Goal: Task Accomplishment & Management: Use online tool/utility

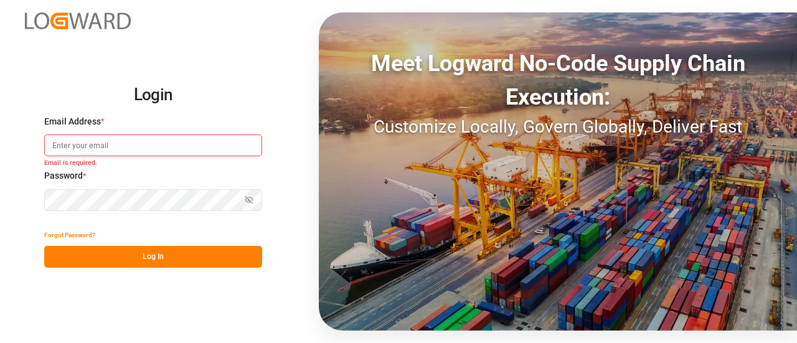
type input "[PERSON_NAME][DOMAIN_NAME][EMAIL_ADDRESS][DOMAIN_NAME]"
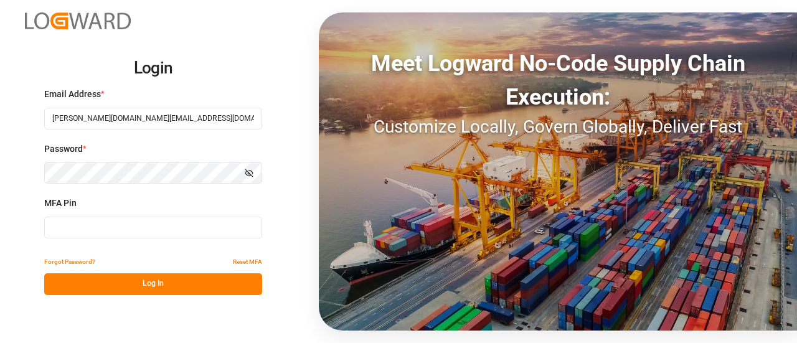
type input "228822"
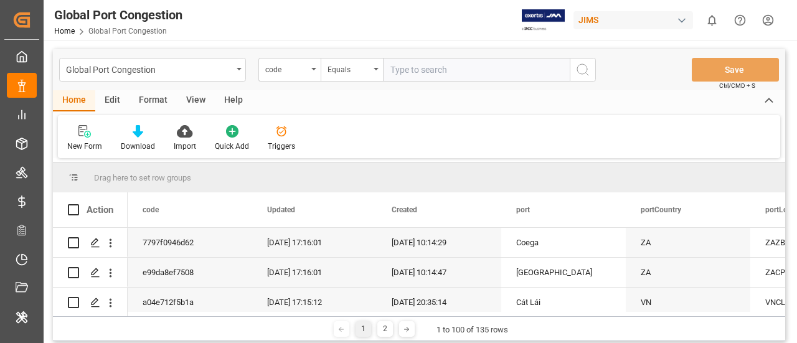
click at [400, 153] on div "New Form Download Import Quick Add Triggers" at bounding box center [419, 136] width 722 height 43
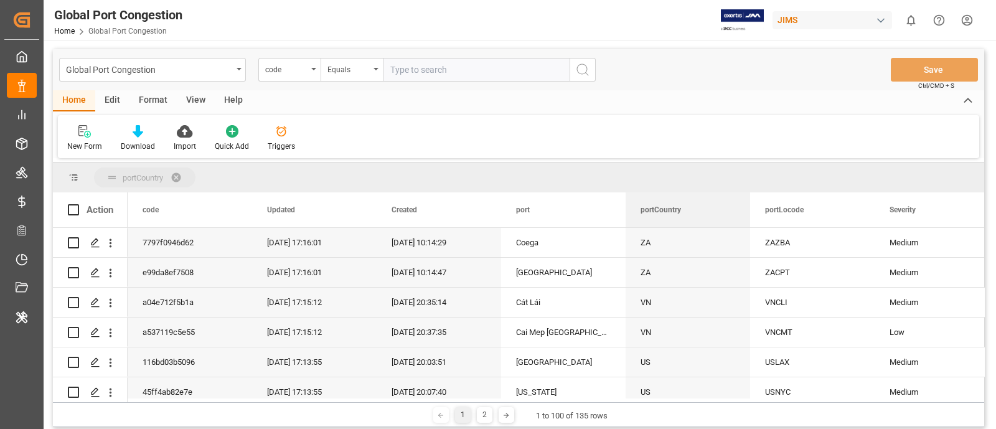
drag, startPoint x: 662, startPoint y: 215, endPoint x: 659, endPoint y: 182, distance: 32.5
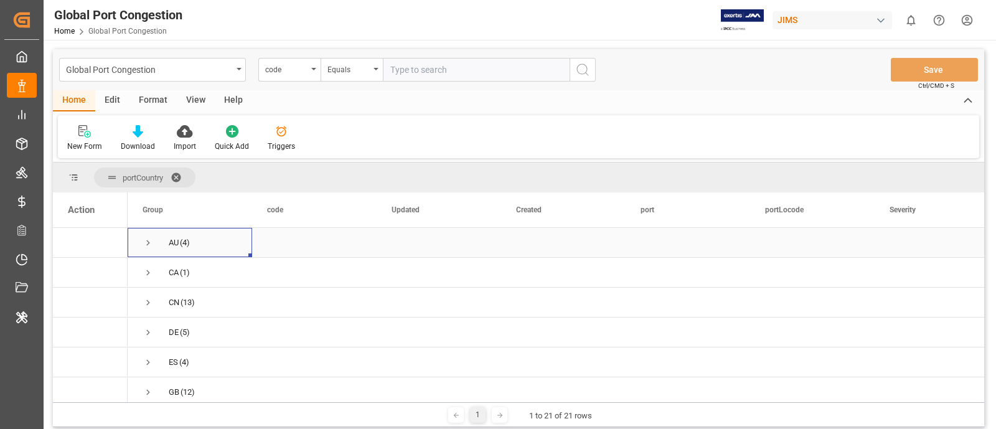
click at [151, 241] on span "Press SPACE to select this row." at bounding box center [148, 242] width 11 height 11
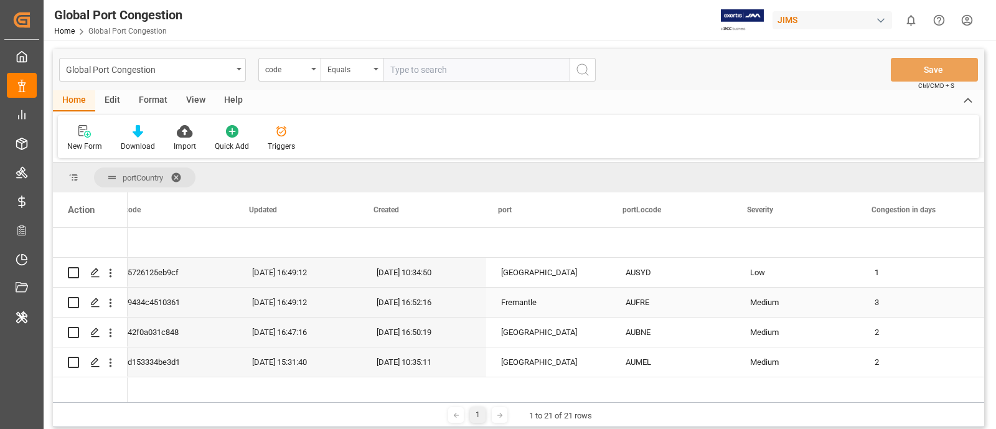
scroll to position [0, 143]
click at [643, 266] on div "AUSYD" at bounding box center [673, 272] width 125 height 29
click at [796, 313] on div "Medium" at bounding box center [797, 302] width 95 height 29
drag, startPoint x: 849, startPoint y: 314, endPoint x: 842, endPoint y: 267, distance: 47.2
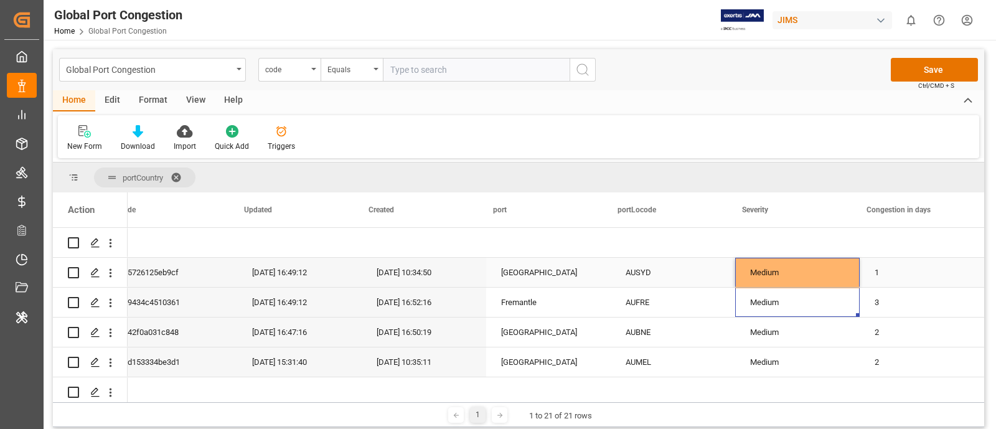
click at [796, 272] on div "1" at bounding box center [922, 272] width 125 height 29
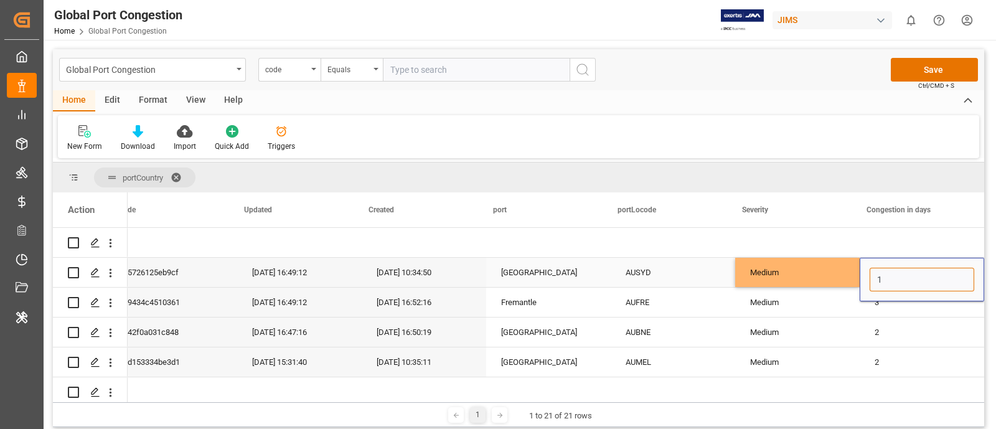
click at [796, 272] on input "1" at bounding box center [922, 280] width 105 height 24
type input "2"
click at [775, 263] on div "Medium" at bounding box center [797, 272] width 95 height 29
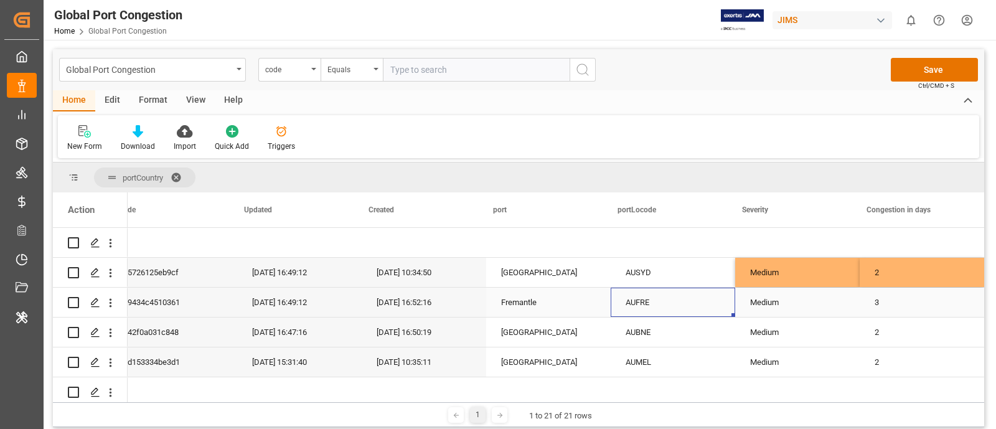
click at [638, 298] on div "AUFRE" at bounding box center [673, 302] width 125 height 29
click at [796, 299] on div "Medium" at bounding box center [797, 302] width 95 height 29
click at [796, 310] on icon "open menu" at bounding box center [836, 310] width 15 height 15
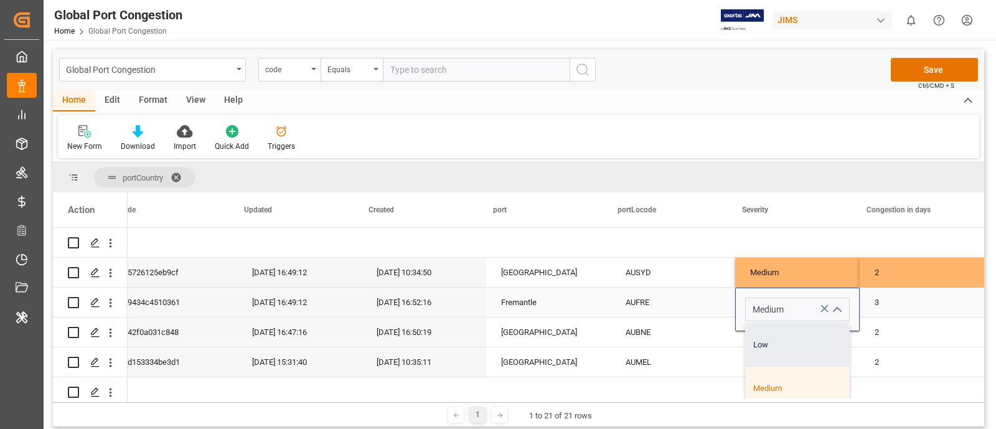
click at [773, 341] on div "Low" at bounding box center [797, 345] width 103 height 44
type input "Low"
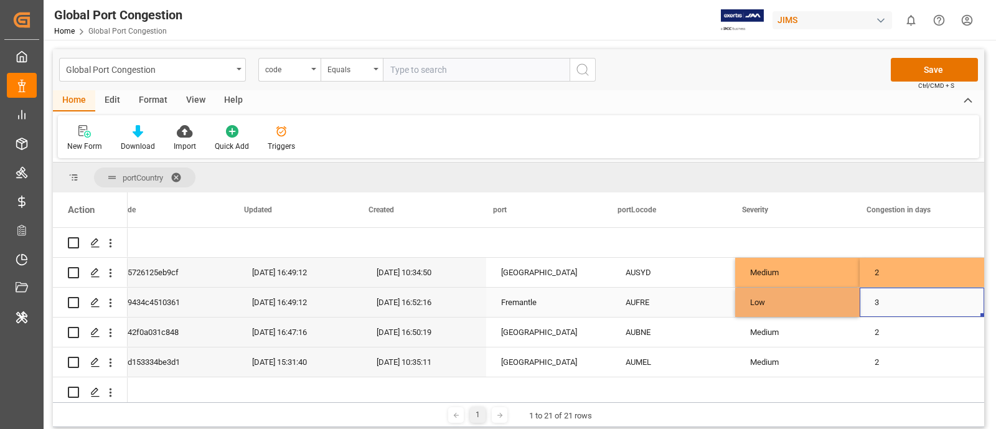
click at [796, 300] on div "3" at bounding box center [922, 302] width 125 height 29
click at [796, 300] on input "3" at bounding box center [922, 310] width 105 height 24
type input "1"
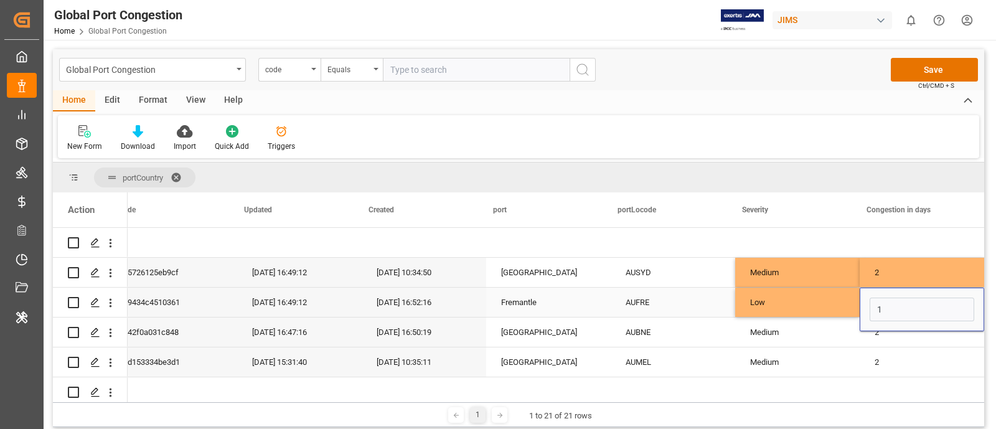
click at [752, 293] on div "Low" at bounding box center [797, 302] width 95 height 29
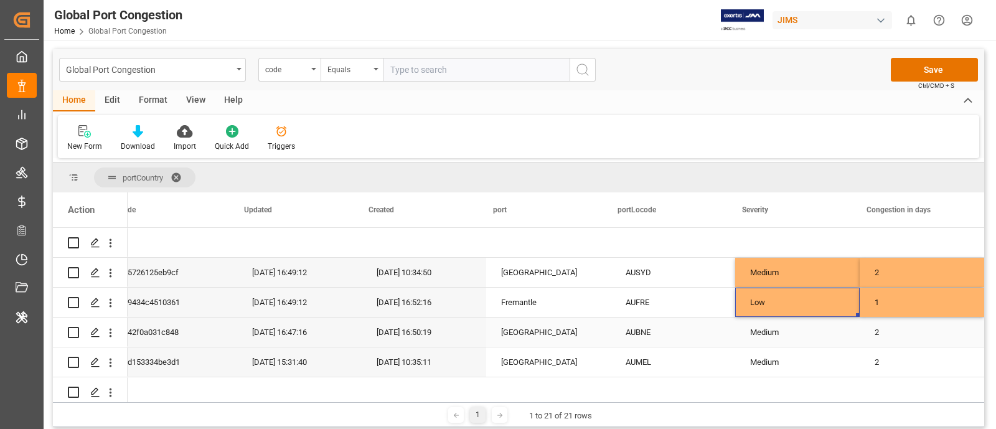
click at [657, 334] on div "AUBNE" at bounding box center [673, 332] width 125 height 29
click at [796, 300] on div "Low" at bounding box center [797, 302] width 95 height 29
drag, startPoint x: 848, startPoint y: 313, endPoint x: 850, endPoint y: 335, distance: 22.5
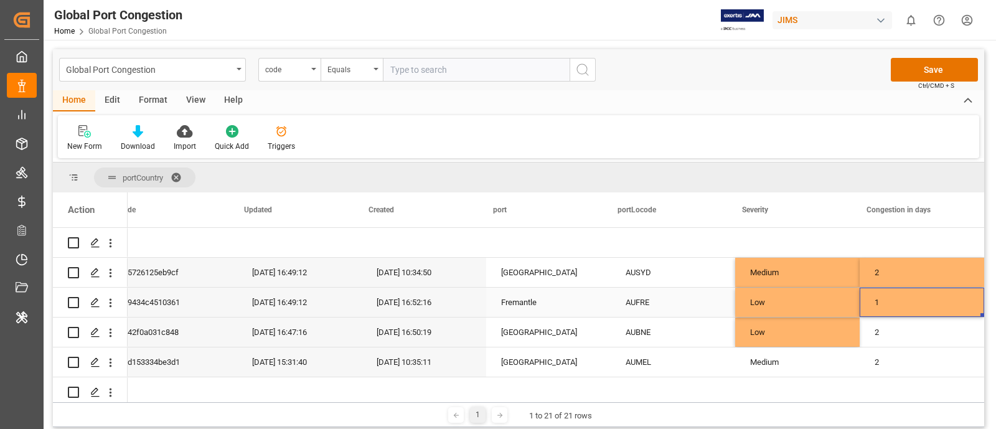
click at [796, 288] on div "1" at bounding box center [922, 302] width 125 height 29
drag, startPoint x: 972, startPoint y: 316, endPoint x: 974, endPoint y: 331, distance: 15.6
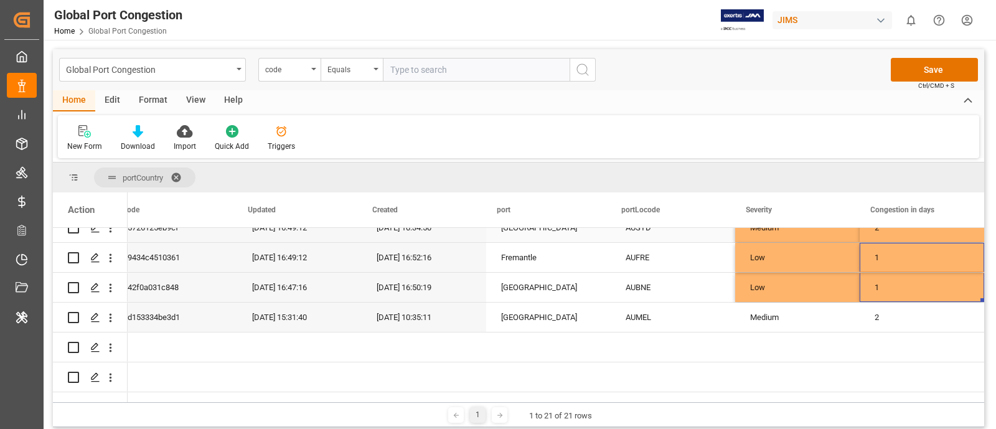
scroll to position [77, 0]
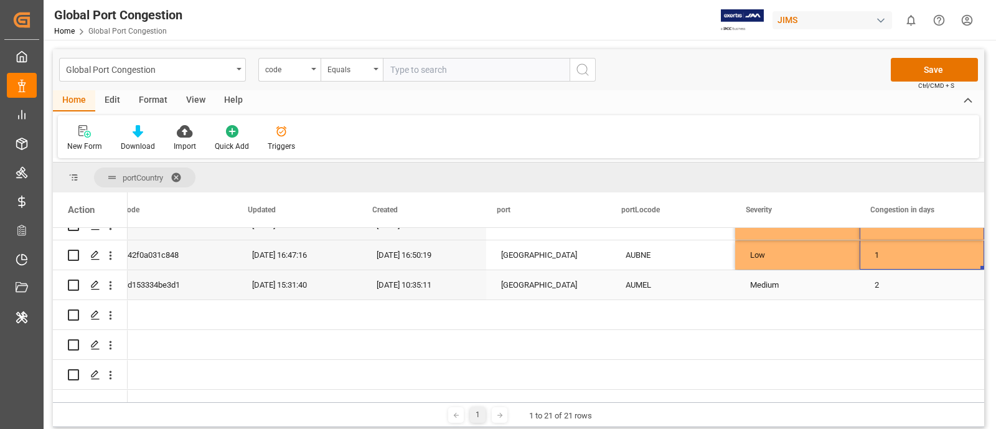
click at [611, 281] on div "AUMEL" at bounding box center [673, 284] width 125 height 29
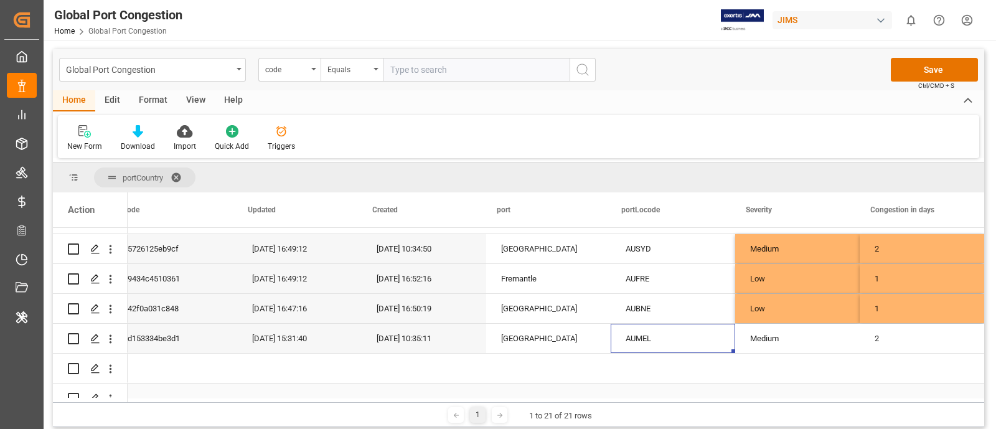
scroll to position [0, 0]
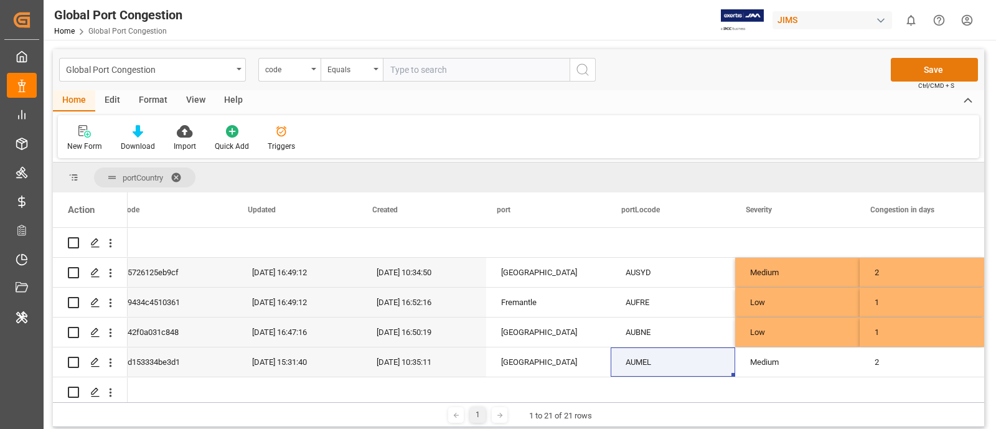
click at [796, 76] on button "Save" at bounding box center [934, 70] width 87 height 24
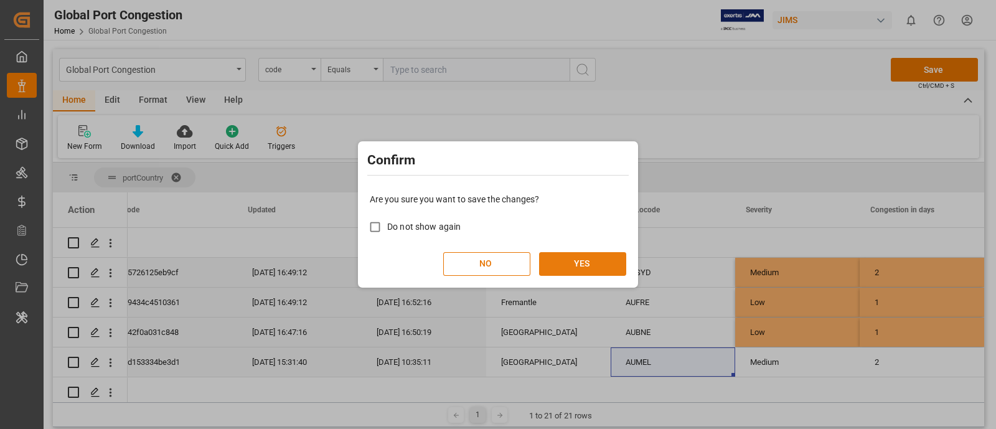
click at [585, 266] on button "YES" at bounding box center [582, 264] width 87 height 24
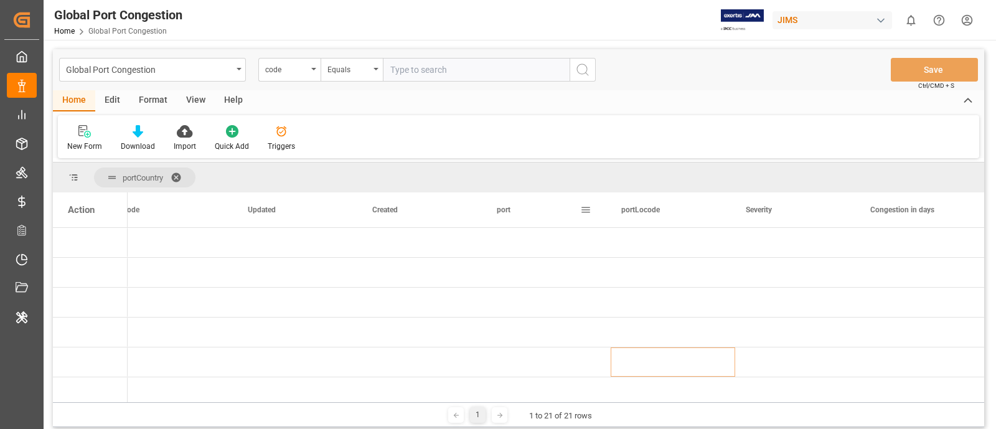
scroll to position [144, 0]
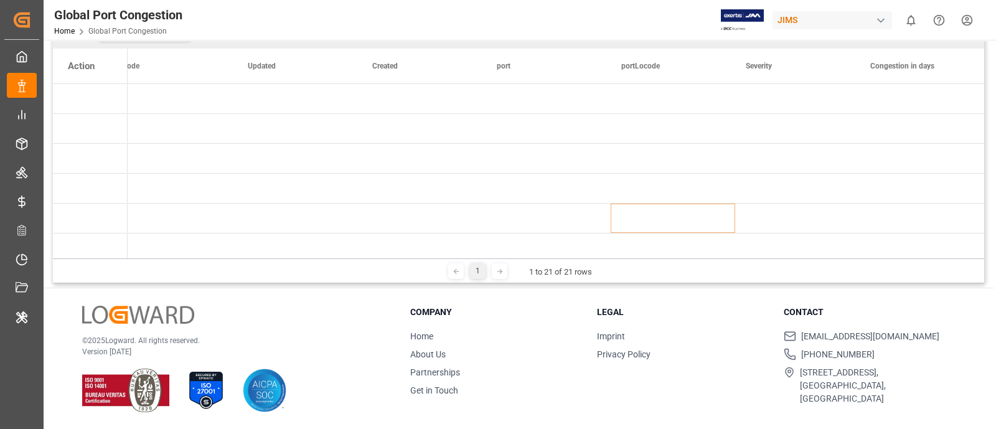
drag, startPoint x: 466, startPoint y: 293, endPoint x: 423, endPoint y: 341, distance: 64.4
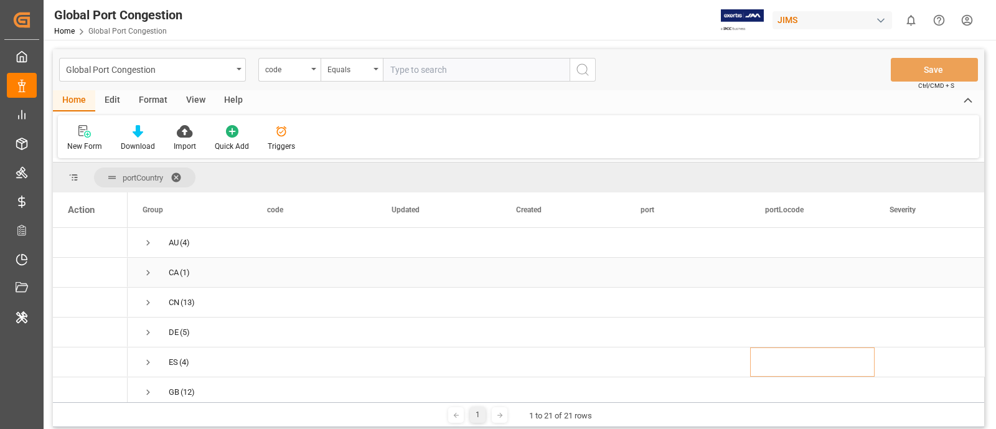
click at [151, 269] on span "Press SPACE to select this row." at bounding box center [148, 272] width 11 height 11
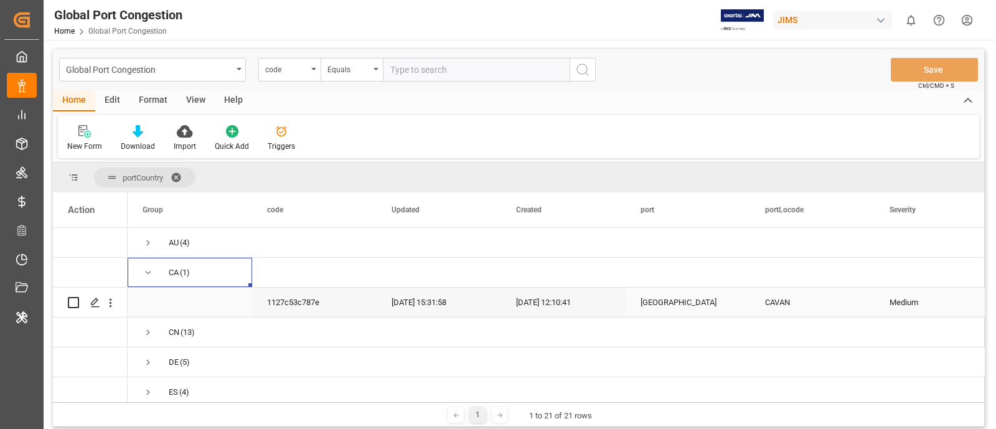
click at [672, 309] on div "[GEOGRAPHIC_DATA]" at bounding box center [688, 302] width 125 height 29
click at [762, 291] on div "CAVAN" at bounding box center [812, 302] width 125 height 29
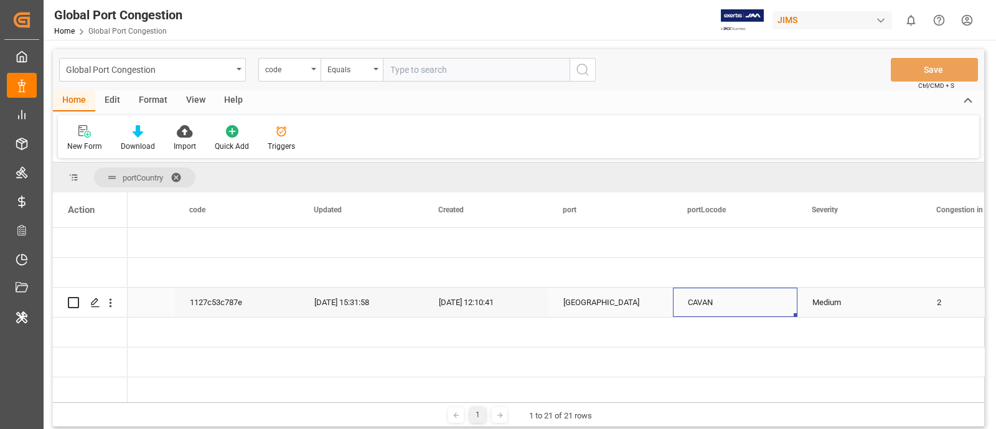
scroll to position [0, 77]
click at [741, 313] on div "CAVAN" at bounding box center [735, 302] width 125 height 29
click at [796, 299] on div "Medium" at bounding box center [859, 302] width 95 height 29
click at [796, 307] on icon "open menu" at bounding box center [899, 310] width 15 height 15
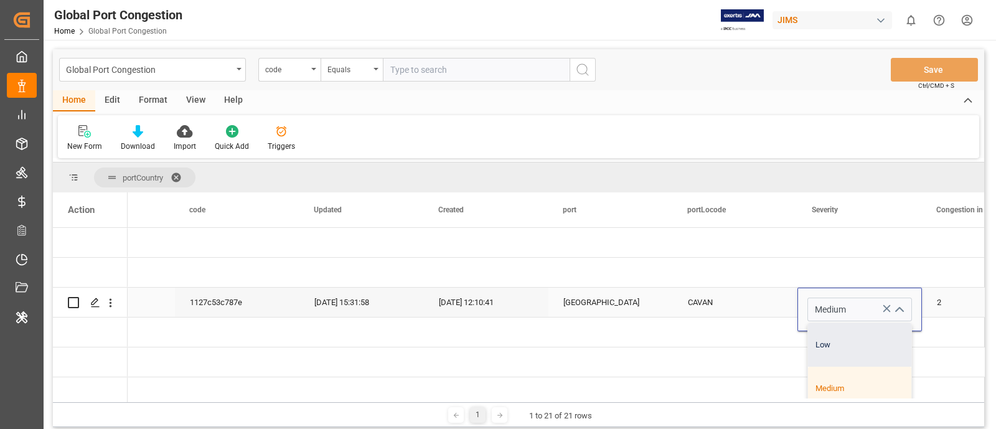
click at [796, 342] on div "Low" at bounding box center [859, 345] width 103 height 44
type input "Low"
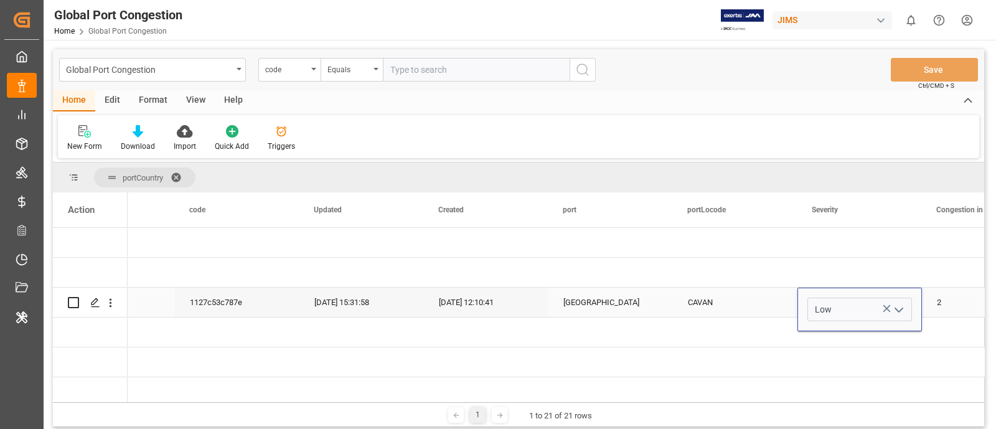
click at [796, 300] on div "2" at bounding box center [984, 302] width 125 height 29
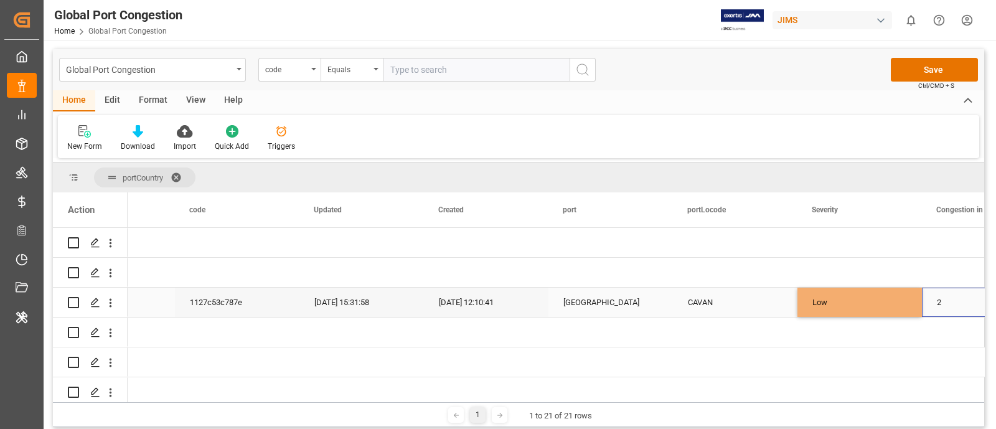
click at [796, 300] on div "2" at bounding box center [984, 302] width 125 height 29
click at [796, 300] on input "2" at bounding box center [984, 310] width 105 height 24
type input "1"
click at [744, 294] on div "CAVAN" at bounding box center [735, 302] width 125 height 29
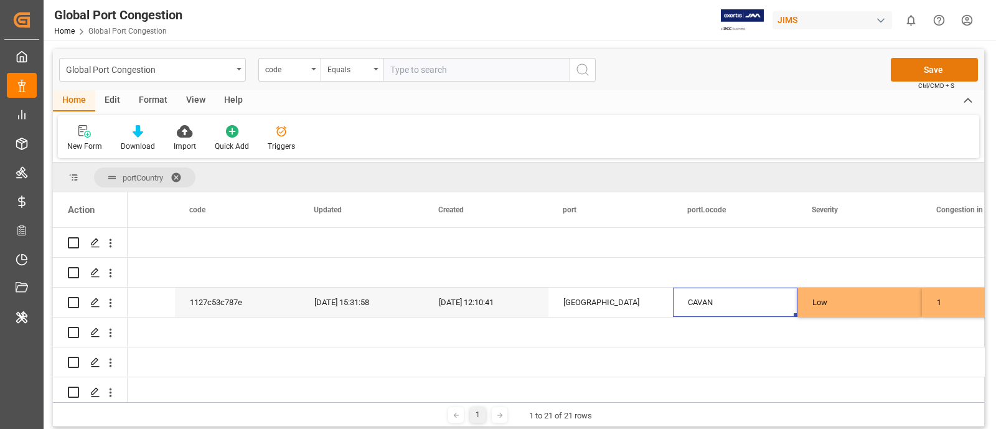
click at [796, 64] on button "Save" at bounding box center [934, 70] width 87 height 24
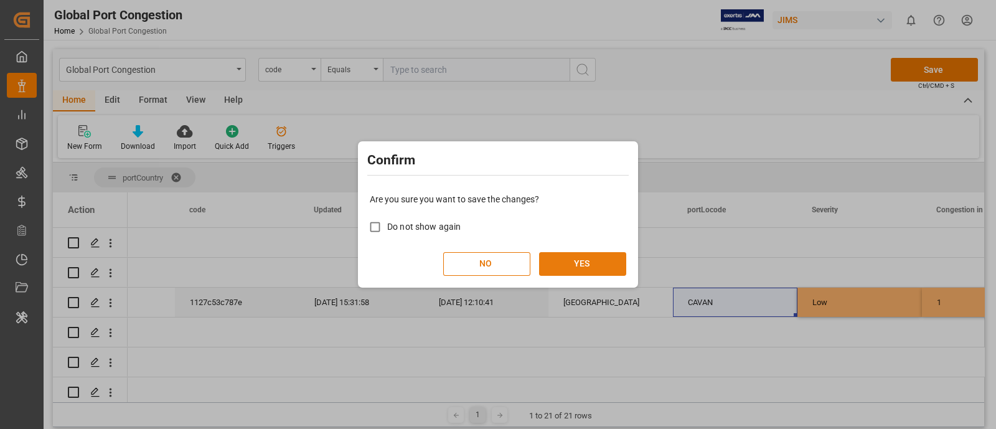
click at [602, 265] on button "YES" at bounding box center [582, 264] width 87 height 24
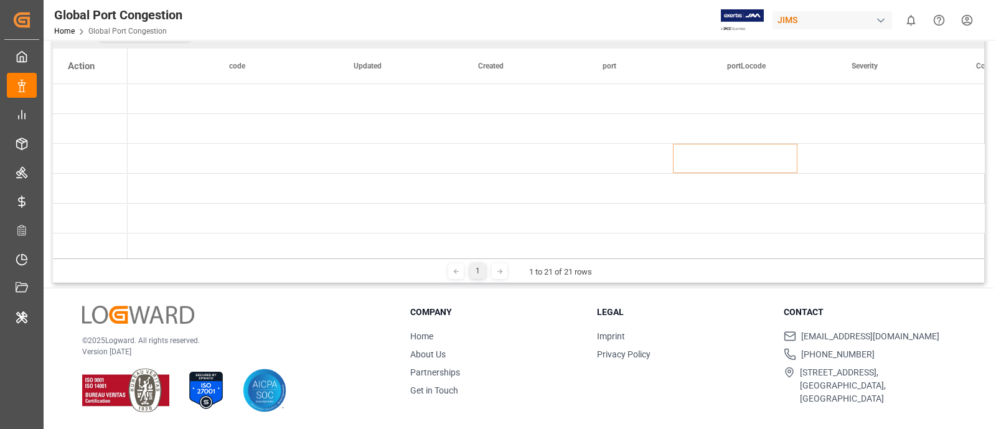
scroll to position [0, 0]
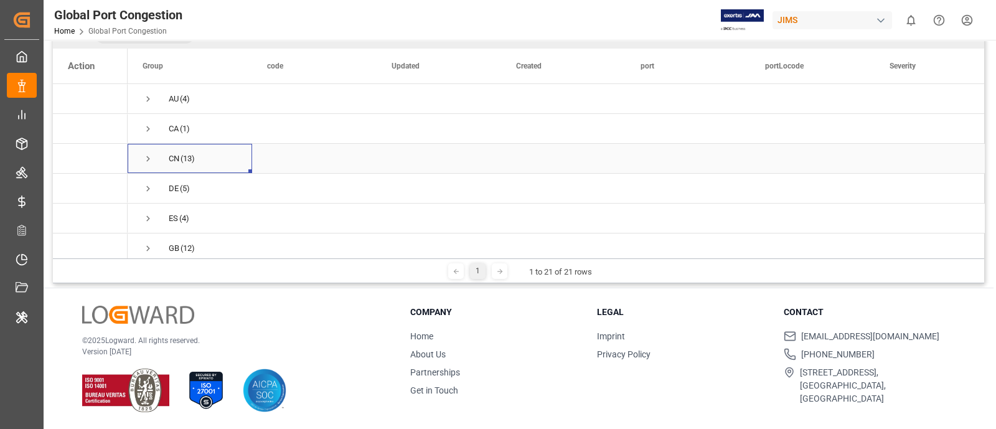
click at [148, 158] on span "Press SPACE to select this row." at bounding box center [148, 158] width 11 height 11
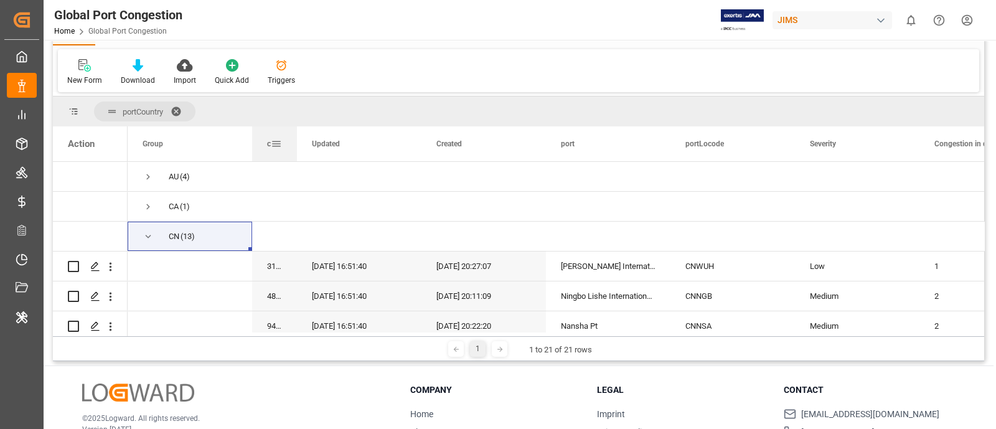
drag, startPoint x: 375, startPoint y: 148, endPoint x: 296, endPoint y: 158, distance: 79.7
click at [296, 158] on div at bounding box center [296, 143] width 5 height 35
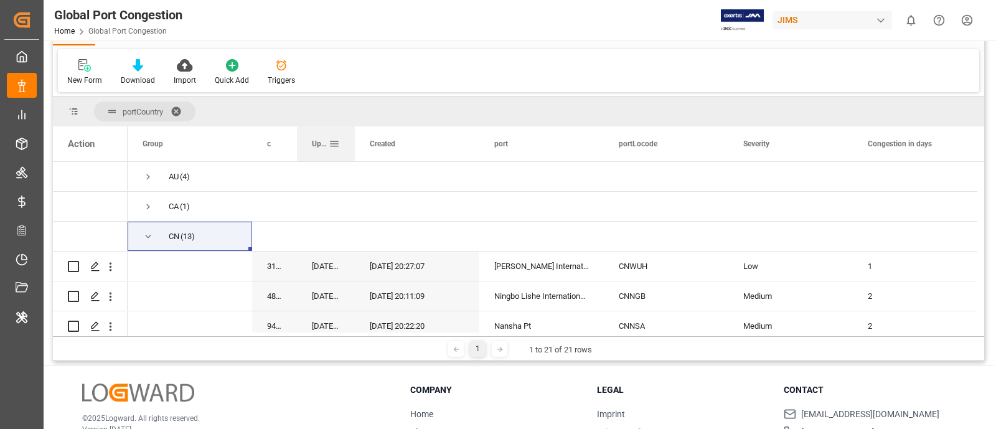
drag, startPoint x: 420, startPoint y: 146, endPoint x: 353, endPoint y: 151, distance: 66.8
click at [353, 151] on div at bounding box center [354, 143] width 5 height 35
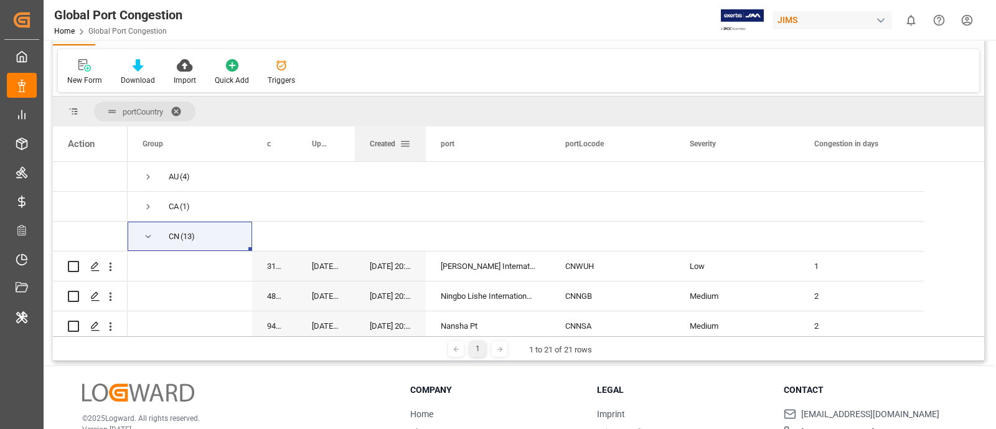
drag, startPoint x: 476, startPoint y: 144, endPoint x: 423, endPoint y: 149, distance: 53.7
click at [423, 149] on div "Created" at bounding box center [390, 143] width 71 height 35
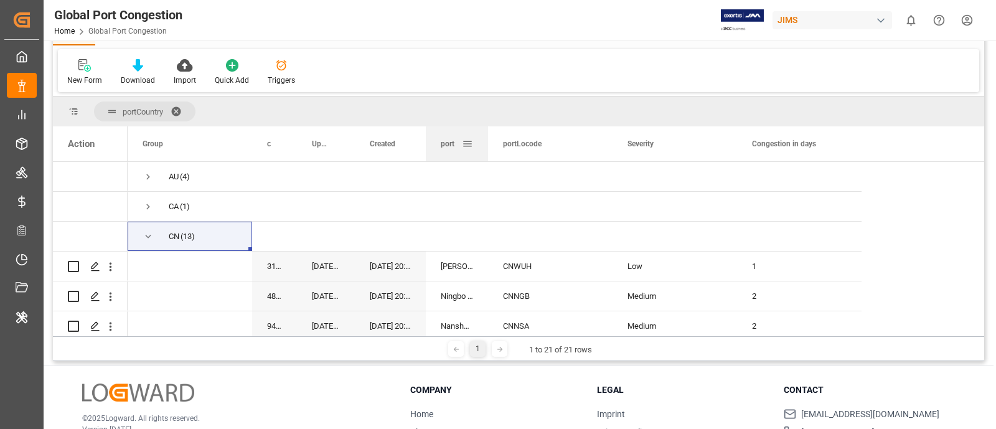
drag, startPoint x: 548, startPoint y: 139, endPoint x: 486, endPoint y: 145, distance: 62.5
click at [486, 145] on div at bounding box center [488, 143] width 5 height 35
click at [535, 276] on div "CNWUH" at bounding box center [550, 266] width 125 height 29
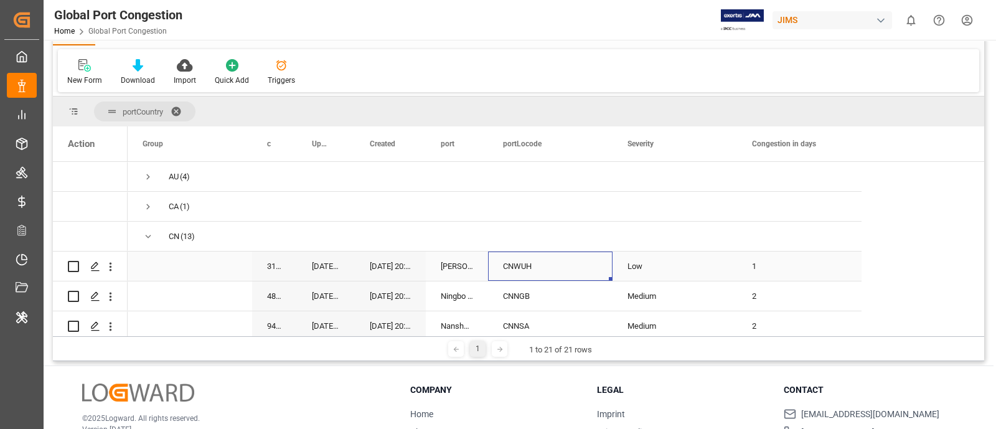
click at [520, 258] on div "CNWUH" at bounding box center [550, 266] width 125 height 29
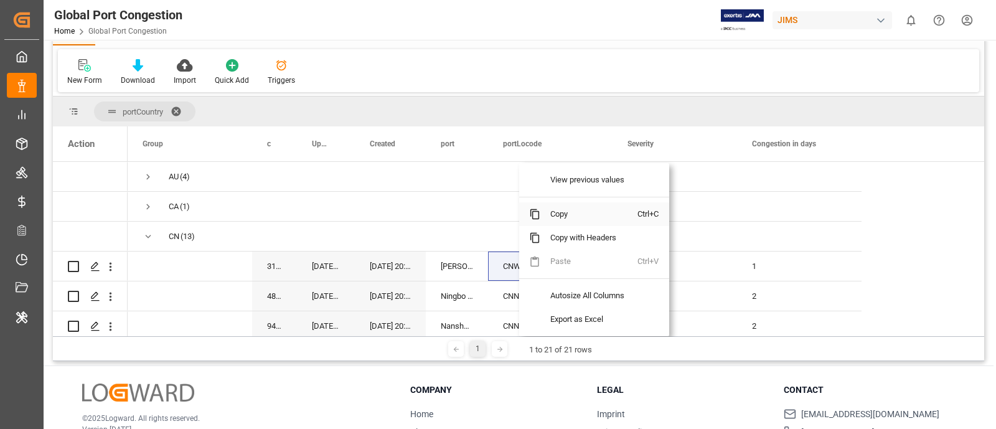
drag, startPoint x: 570, startPoint y: 213, endPoint x: 631, endPoint y: 116, distance: 114.5
click at [570, 213] on span "Copy" at bounding box center [588, 214] width 97 height 24
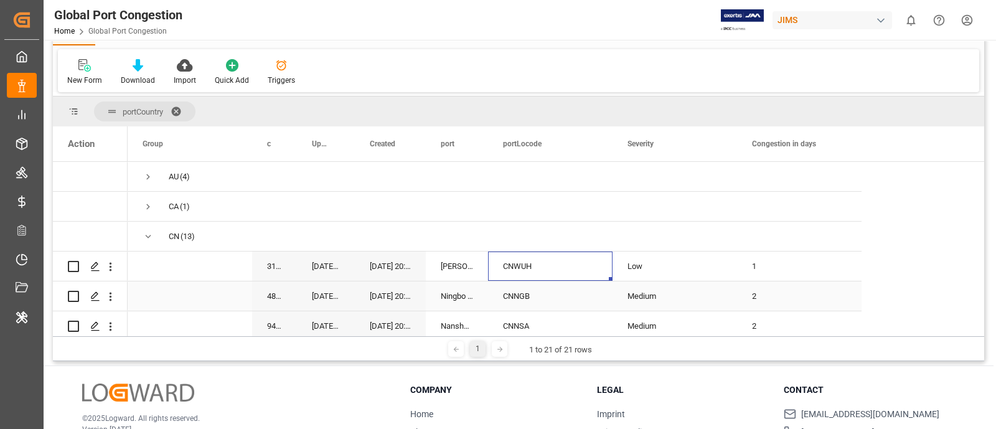
scroll to position [77, 0]
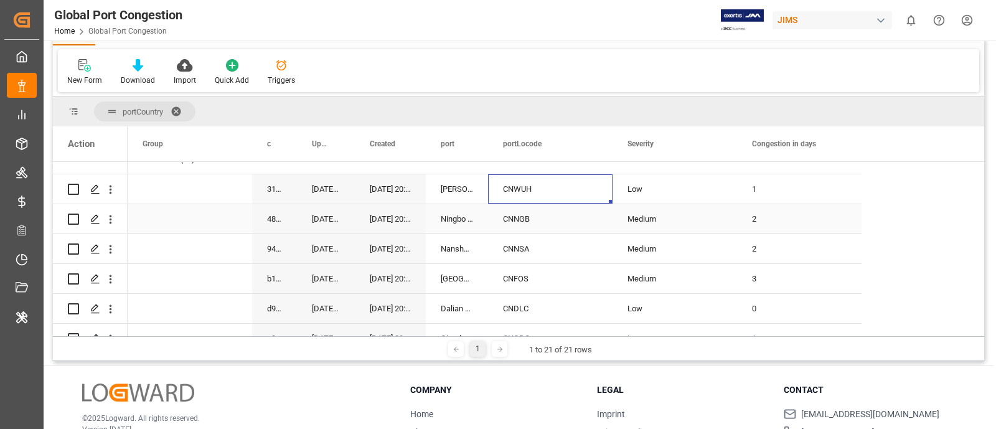
click at [537, 225] on div "CNNGB" at bounding box center [550, 218] width 125 height 29
click at [550, 214] on div "CNNGB" at bounding box center [550, 218] width 125 height 29
click at [529, 245] on div "CNNSA" at bounding box center [550, 248] width 125 height 29
click at [687, 244] on div "Medium" at bounding box center [675, 249] width 95 height 29
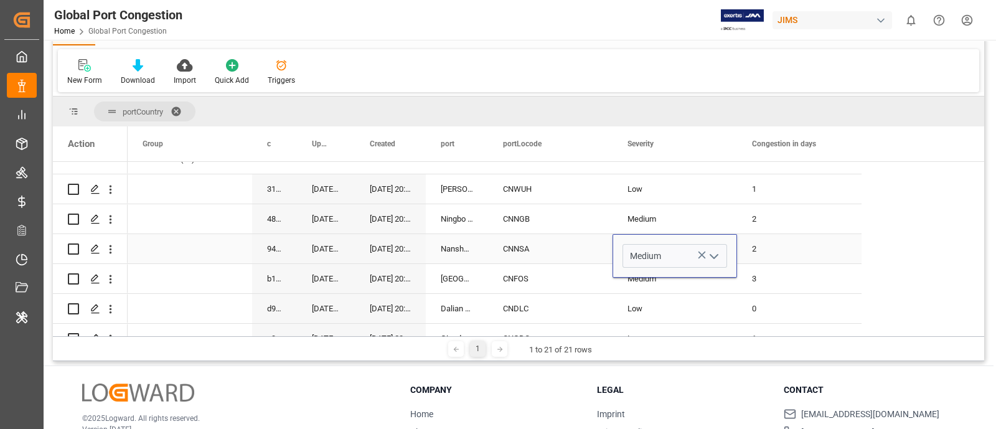
click at [687, 244] on input "Medium" at bounding box center [675, 256] width 105 height 24
click at [712, 255] on polyline "open menu" at bounding box center [713, 257] width 7 height 4
click at [669, 278] on div "Low" at bounding box center [674, 292] width 103 height 44
type input "Low"
click at [755, 243] on div "2" at bounding box center [799, 248] width 125 height 29
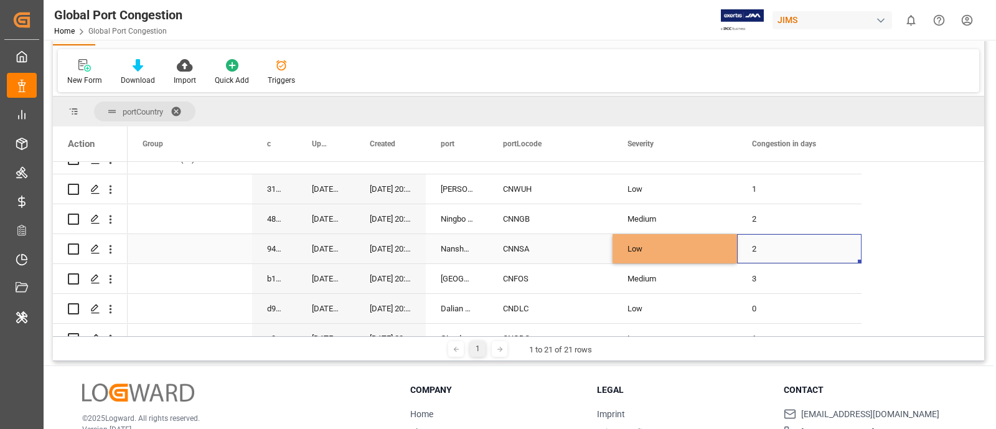
click at [755, 243] on div "2" at bounding box center [799, 248] width 125 height 29
type input "1"
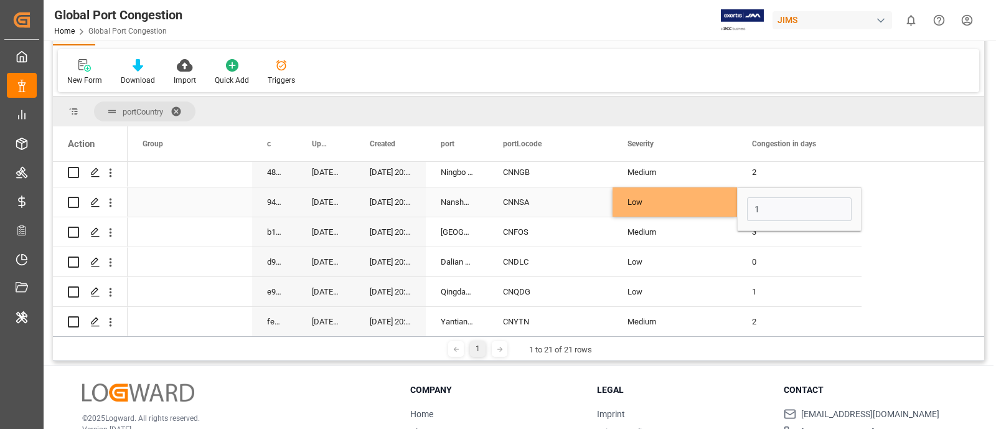
scroll to position [155, 0]
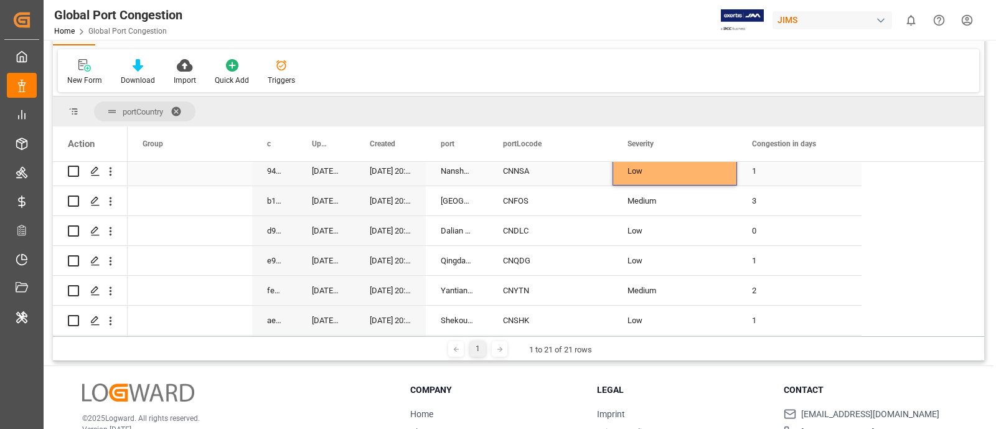
click at [674, 172] on div "Low" at bounding box center [675, 171] width 95 height 29
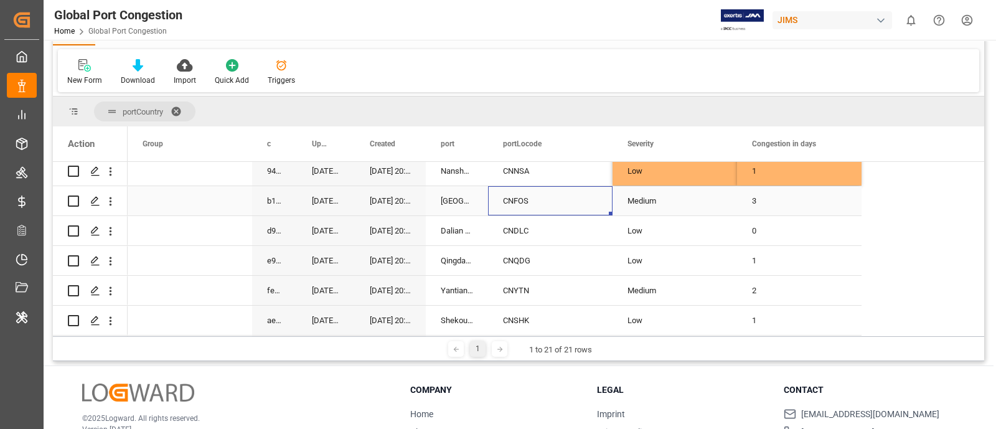
click at [539, 201] on div "CNFOS" at bounding box center [550, 200] width 125 height 29
click at [540, 200] on div "CNFOS" at bounding box center [550, 200] width 125 height 29
click at [768, 195] on div "3" at bounding box center [799, 200] width 125 height 29
click at [768, 196] on input "3" at bounding box center [799, 208] width 105 height 24
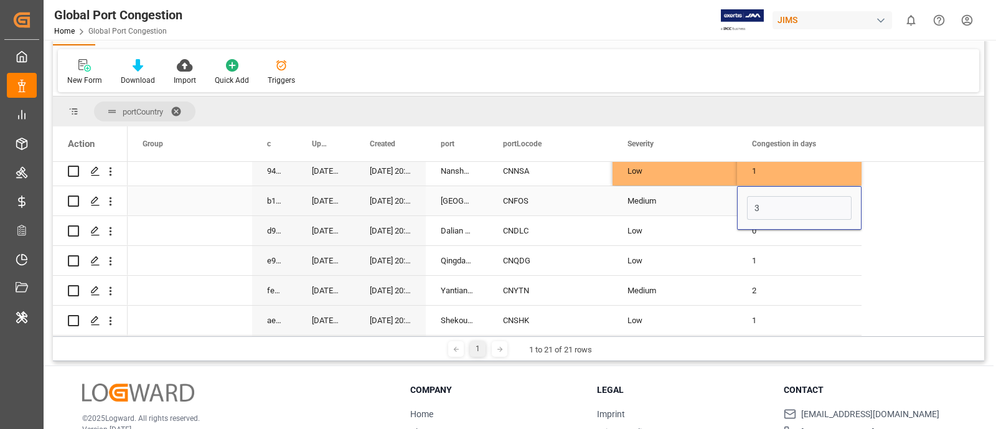
type input "2"
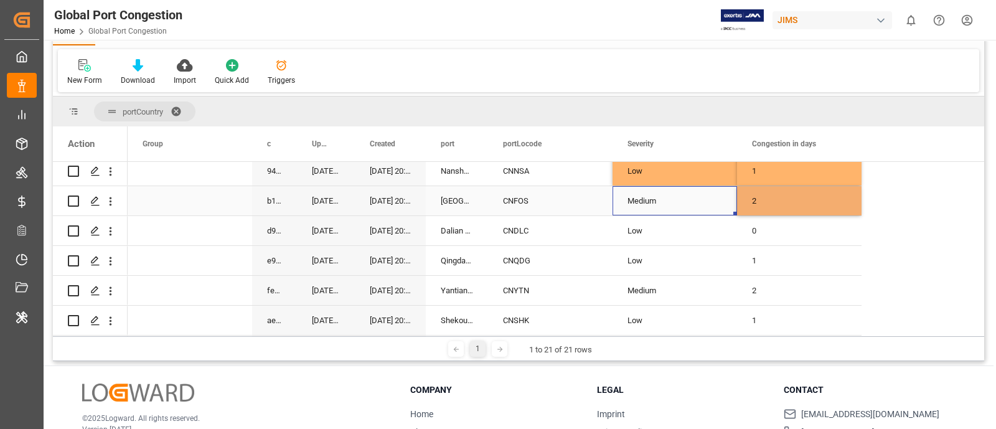
click at [654, 191] on div "Medium" at bounding box center [675, 201] width 95 height 29
click at [549, 230] on div "CNDLC" at bounding box center [550, 230] width 125 height 29
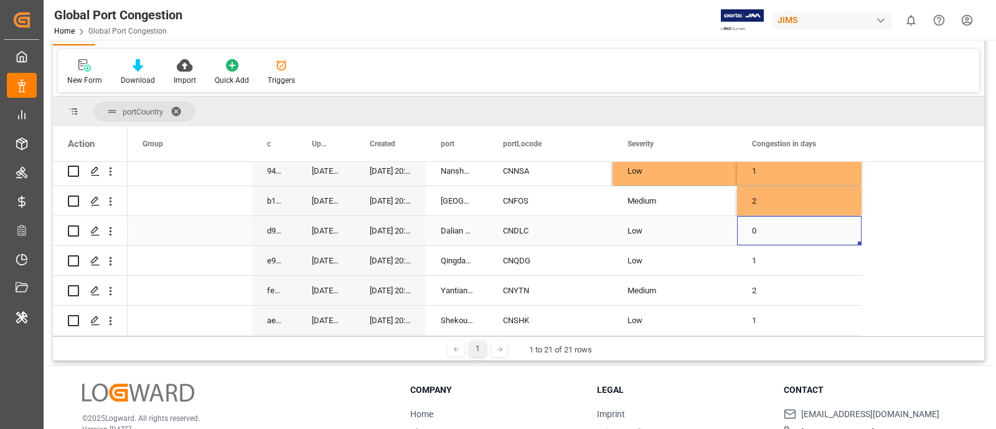
click at [759, 224] on div "0" at bounding box center [799, 230] width 125 height 29
click at [758, 232] on input "0" at bounding box center [799, 238] width 105 height 24
type input "1"
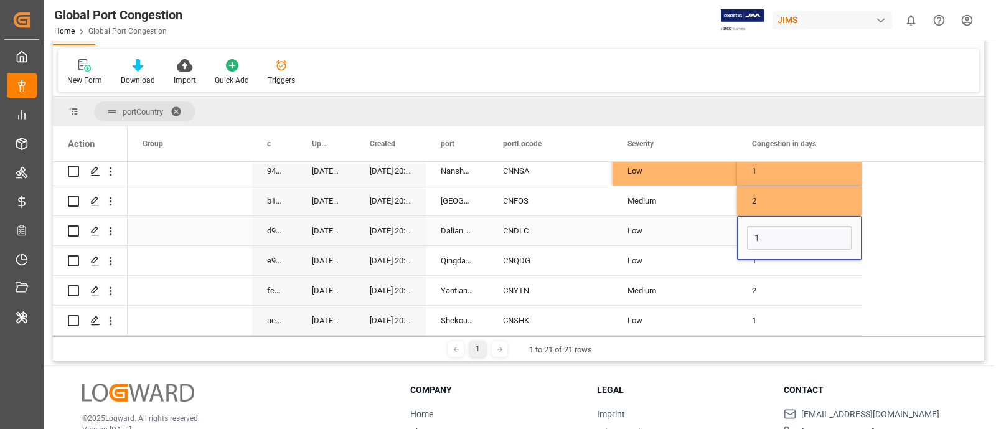
click at [705, 231] on div "Low" at bounding box center [675, 231] width 95 height 29
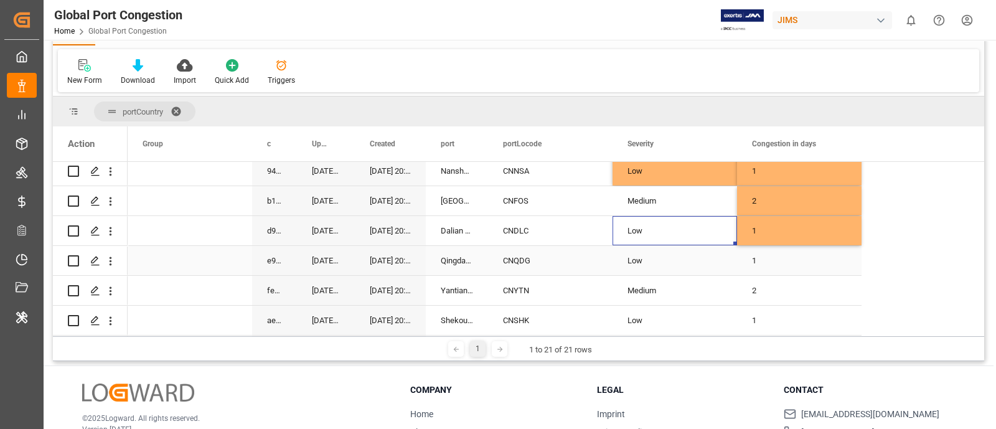
click at [551, 250] on div "CNQDG" at bounding box center [550, 260] width 125 height 29
click at [530, 289] on div "CNYTN" at bounding box center [550, 290] width 125 height 29
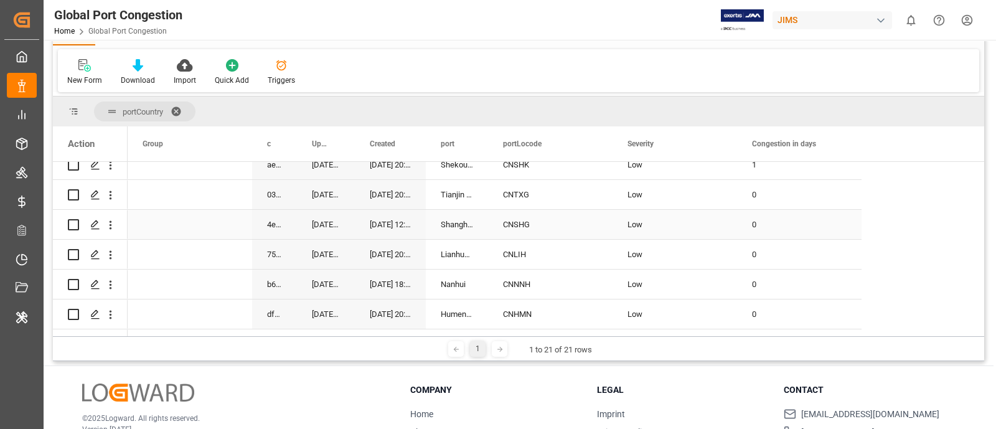
scroll to position [233, 0]
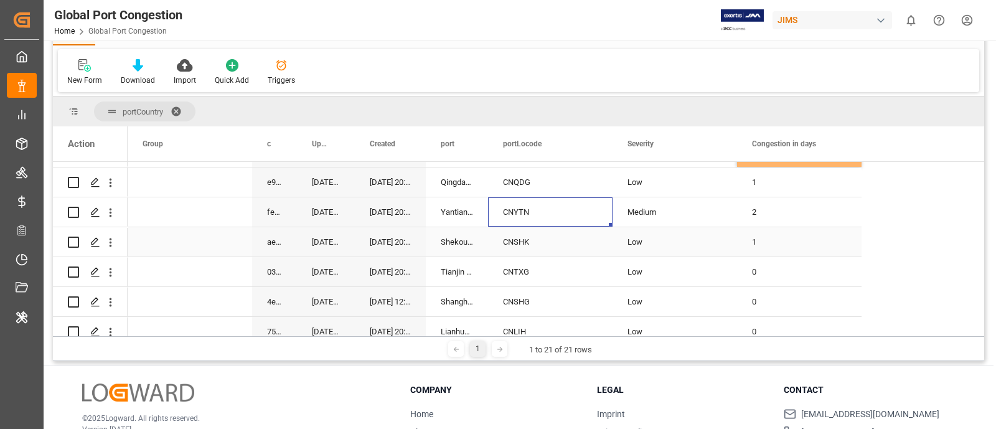
click at [529, 241] on div "CNSHK" at bounding box center [550, 241] width 125 height 29
click at [520, 278] on div "CNTXG" at bounding box center [550, 271] width 125 height 29
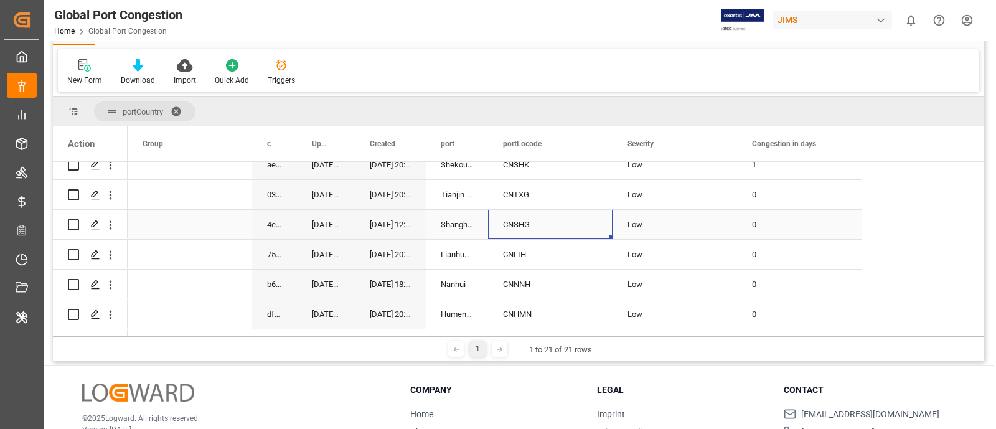
click at [566, 210] on div "CNSHG" at bounding box center [550, 224] width 125 height 29
click at [541, 243] on div "CNLIH" at bounding box center [550, 254] width 125 height 29
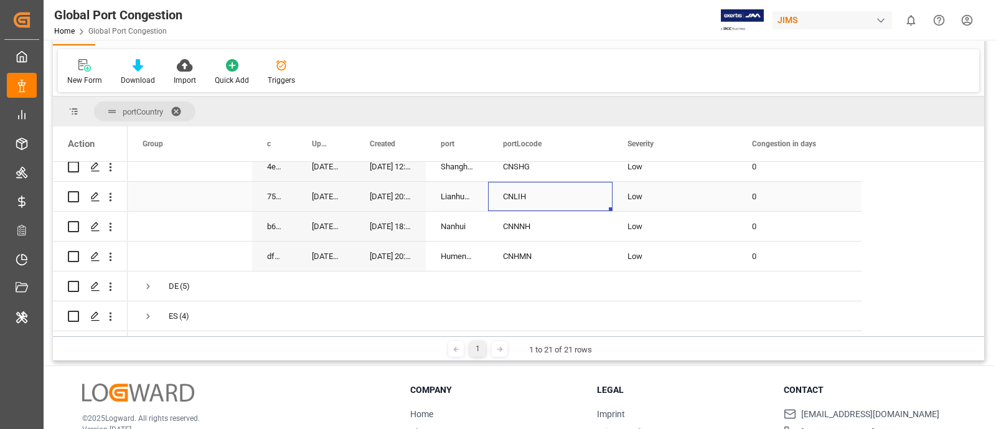
scroll to position [389, 0]
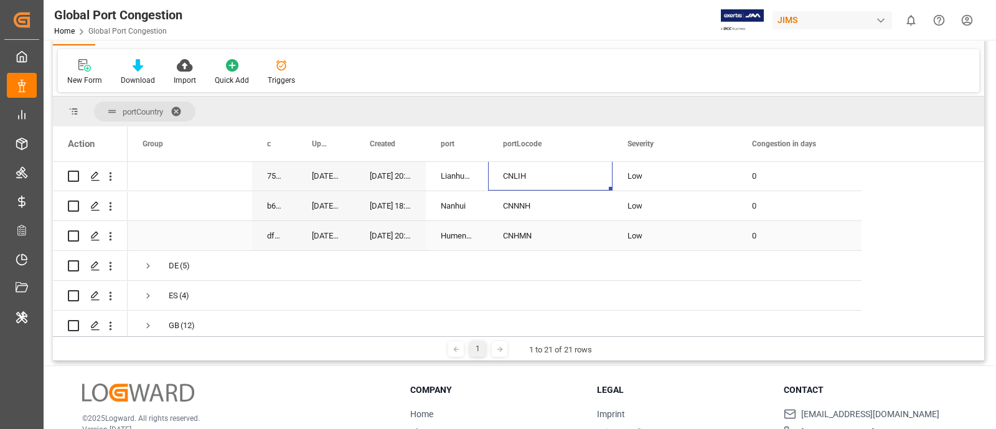
click at [525, 225] on div "CNHMN" at bounding box center [550, 235] width 125 height 29
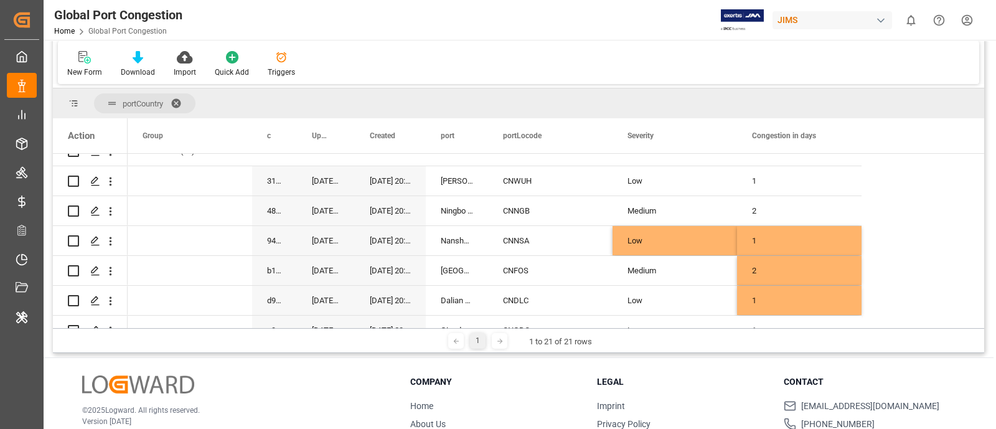
scroll to position [0, 0]
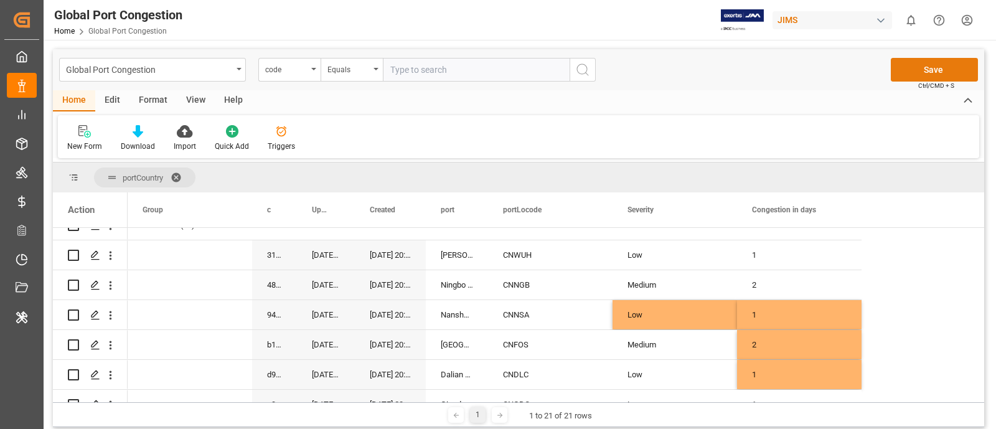
click at [796, 72] on button "Save" at bounding box center [934, 70] width 87 height 24
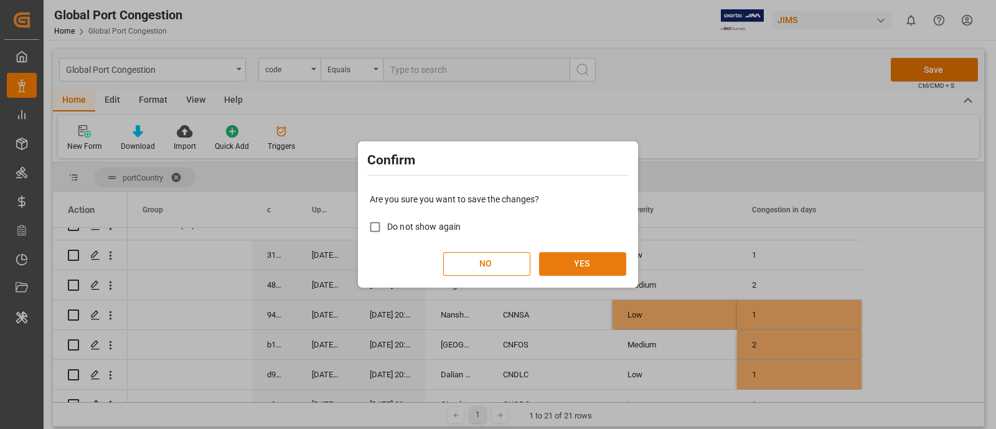
click at [586, 268] on button "YES" at bounding box center [582, 264] width 87 height 24
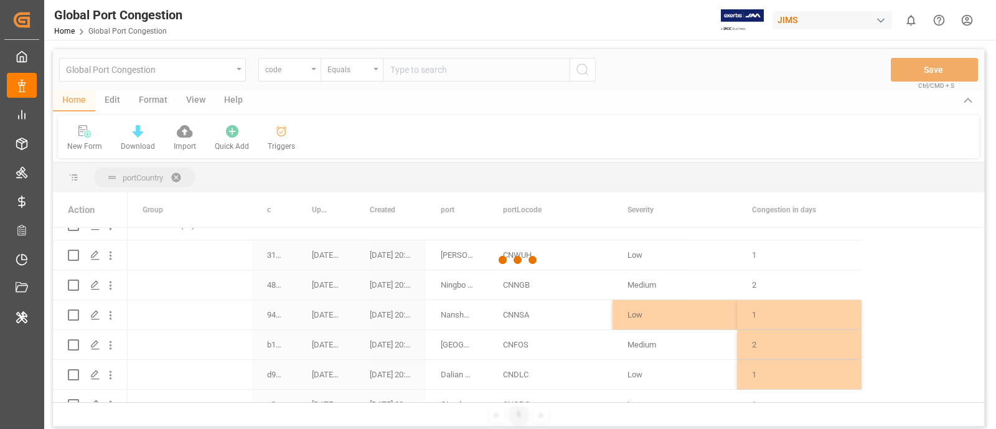
click at [586, 268] on div at bounding box center [518, 259] width 931 height 421
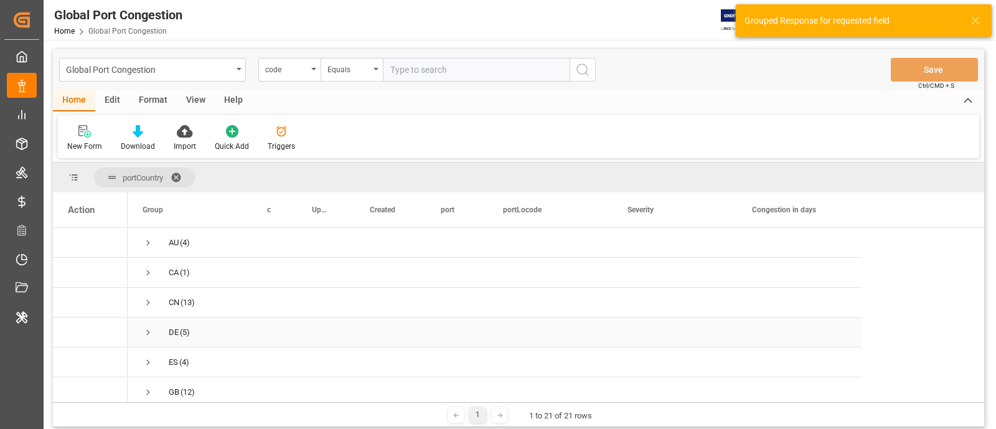
click at [149, 328] on span "Press SPACE to select this row." at bounding box center [148, 332] width 11 height 11
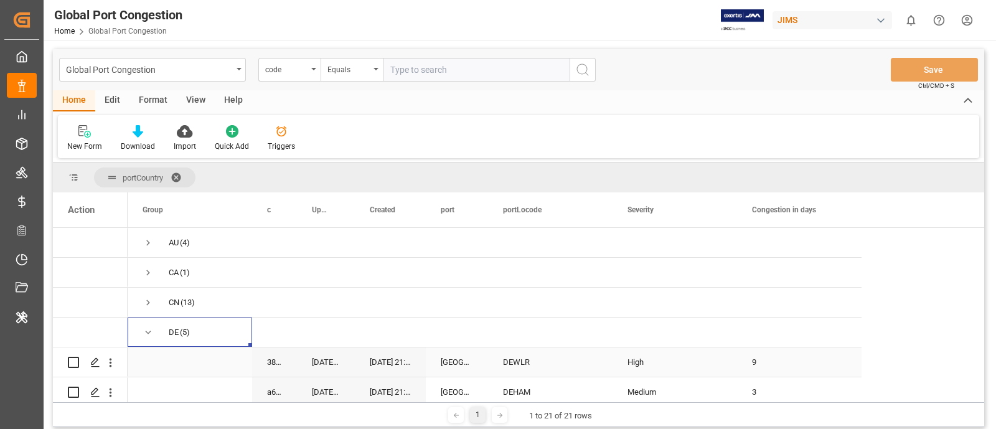
click at [552, 342] on div "DEWLR" at bounding box center [550, 361] width 125 height 29
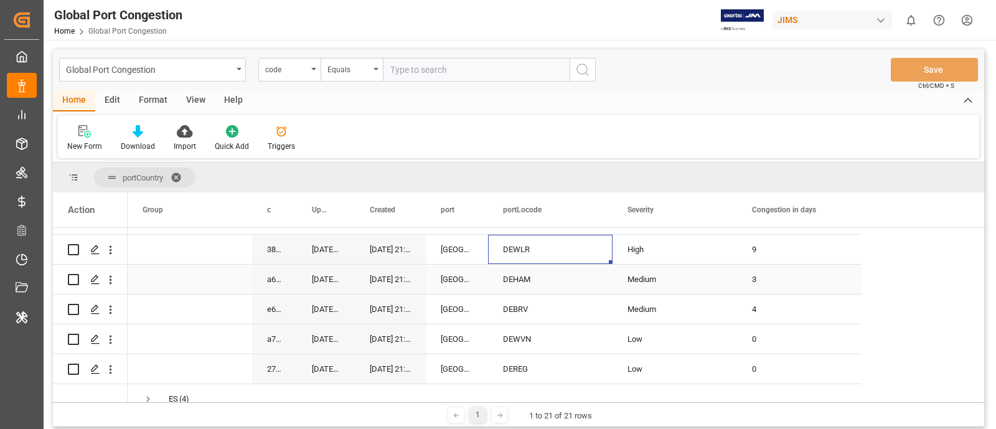
scroll to position [112, 0]
click at [552, 286] on div "DEHAM" at bounding box center [550, 279] width 125 height 29
click at [542, 301] on div "DEBRV" at bounding box center [550, 309] width 125 height 29
click at [705, 305] on div "Medium" at bounding box center [675, 310] width 95 height 29
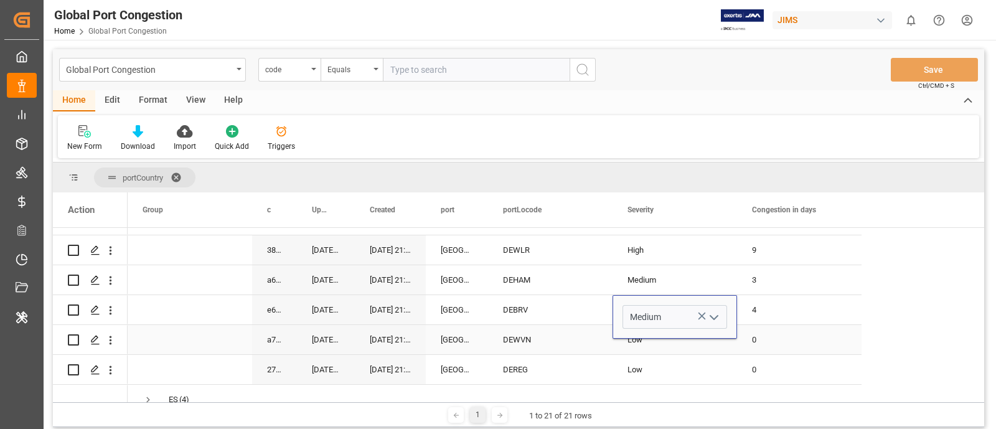
click at [725, 342] on div "Low" at bounding box center [675, 339] width 125 height 29
drag, startPoint x: 735, startPoint y: 350, endPoint x: 737, endPoint y: 308, distance: 41.8
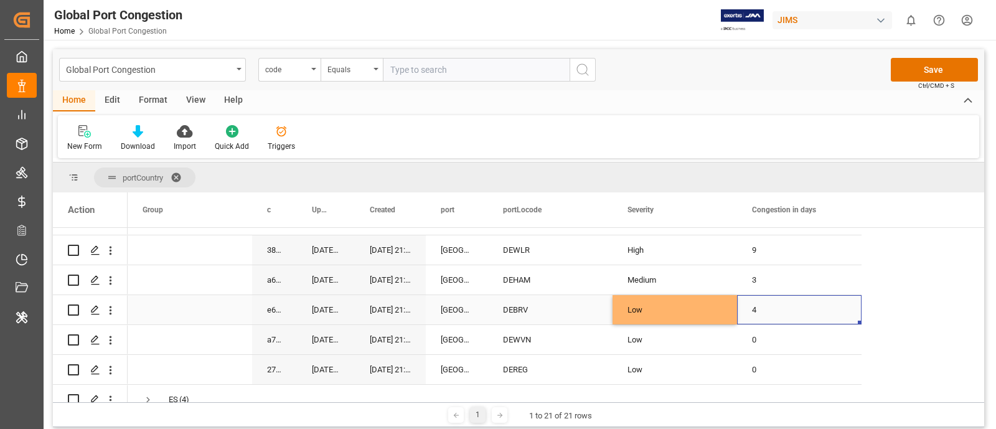
click at [754, 304] on div "4" at bounding box center [799, 309] width 125 height 29
click at [754, 305] on input "4" at bounding box center [799, 317] width 105 height 24
type input "1"
drag, startPoint x: 928, startPoint y: 306, endPoint x: 917, endPoint y: 300, distance: 12.0
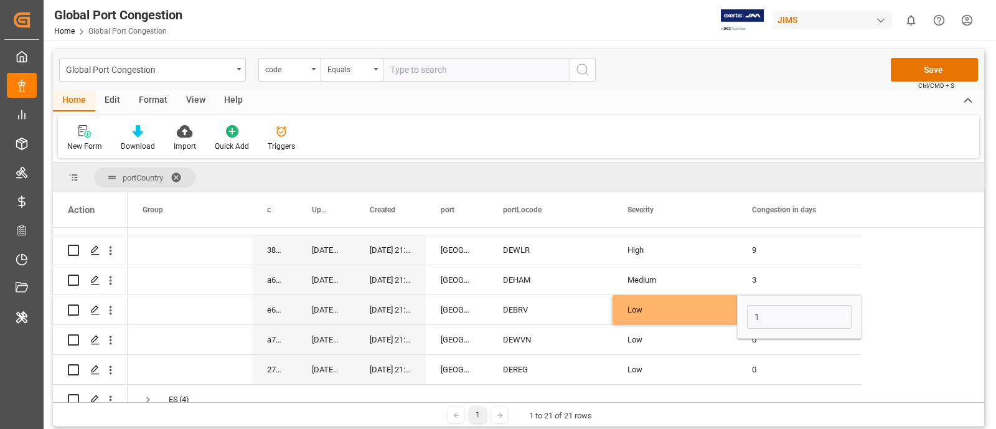
click at [687, 304] on div "Low" at bounding box center [675, 310] width 95 height 29
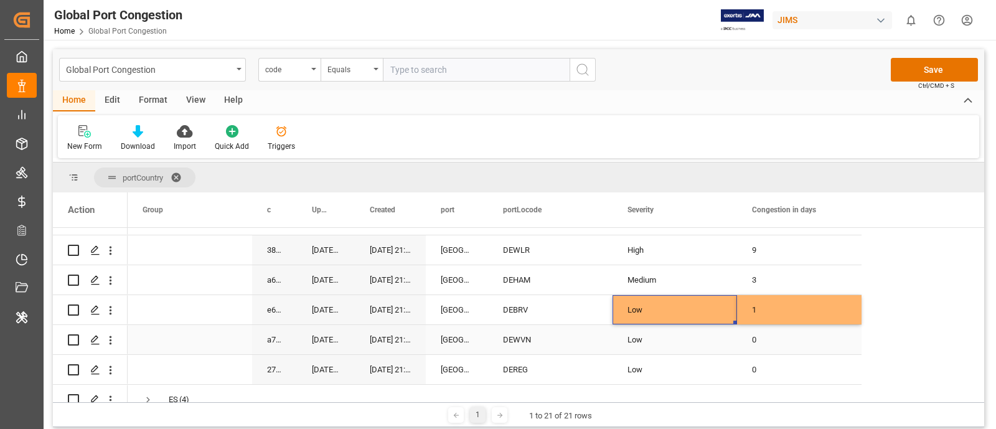
click at [517, 341] on div "DEWVN" at bounding box center [550, 339] width 125 height 29
click at [551, 342] on div "DEREG" at bounding box center [550, 369] width 125 height 29
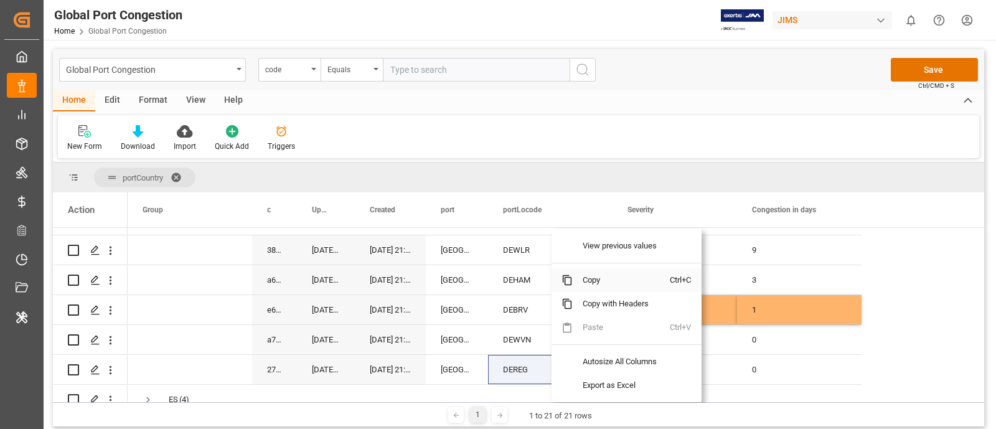
click at [611, 277] on span "Copy" at bounding box center [621, 280] width 97 height 24
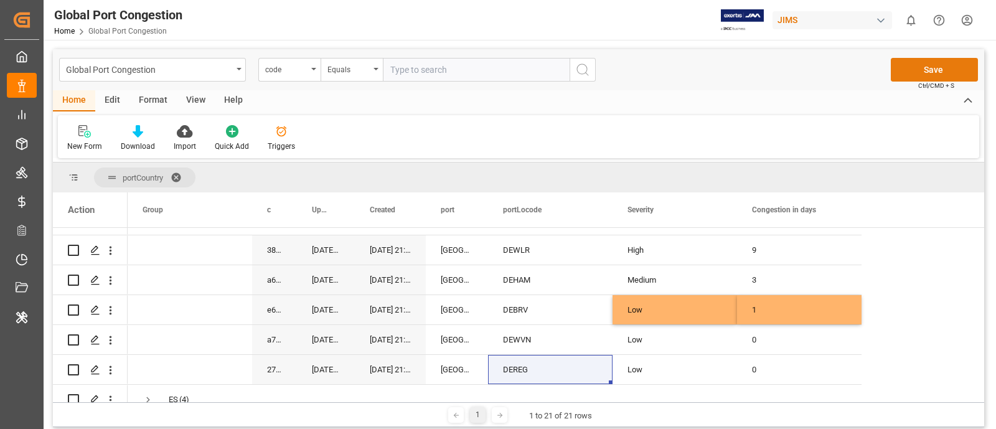
click at [796, 70] on button "Save" at bounding box center [934, 70] width 87 height 24
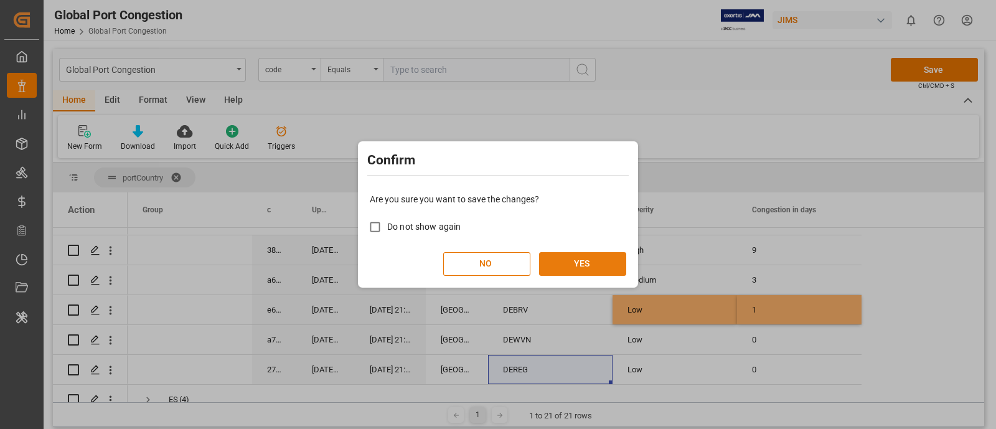
click at [582, 267] on button "YES" at bounding box center [582, 264] width 87 height 24
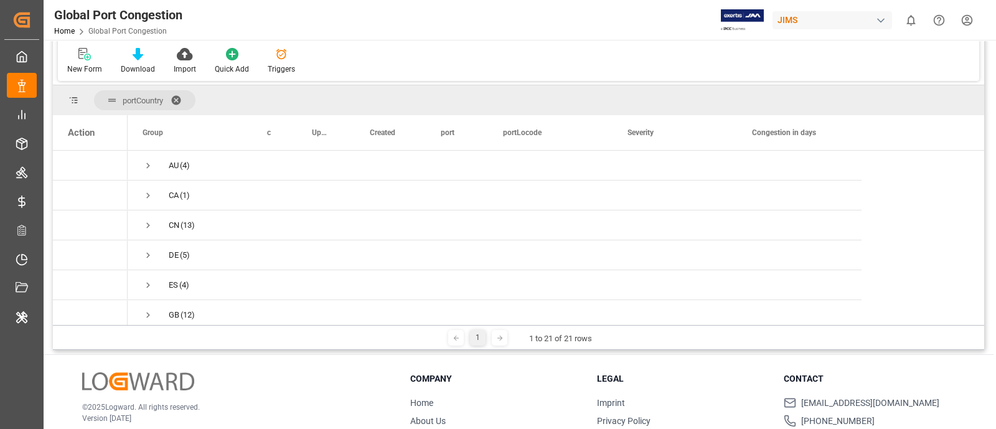
scroll to position [0, 0]
click at [148, 287] on span "Press SPACE to select this row." at bounding box center [148, 285] width 11 height 11
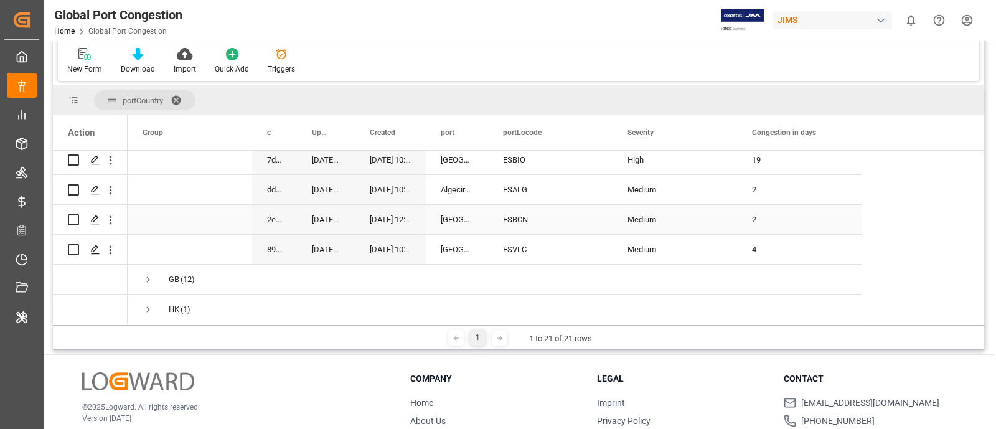
scroll to position [77, 0]
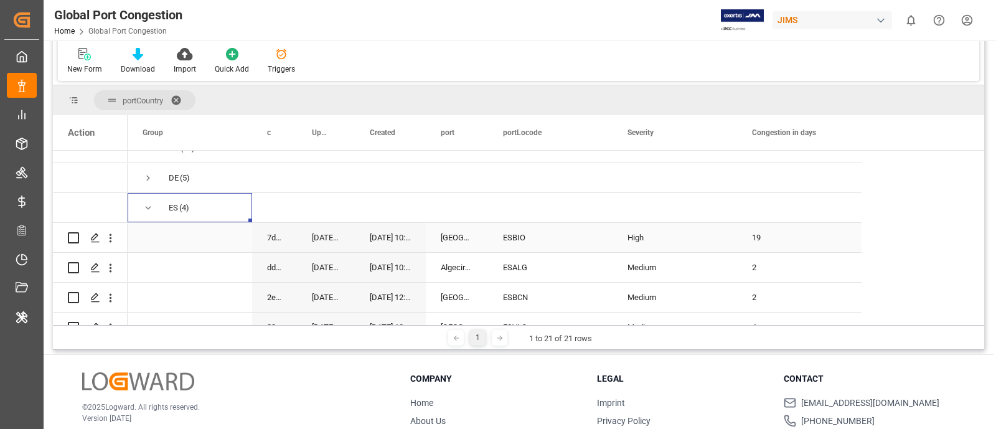
click at [506, 237] on div "ESBIO" at bounding box center [550, 237] width 125 height 29
click at [537, 227] on div "ESBIO" at bounding box center [550, 237] width 125 height 29
click at [694, 230] on div "High" at bounding box center [675, 238] width 95 height 29
click at [719, 247] on icon "open menu" at bounding box center [714, 245] width 15 height 15
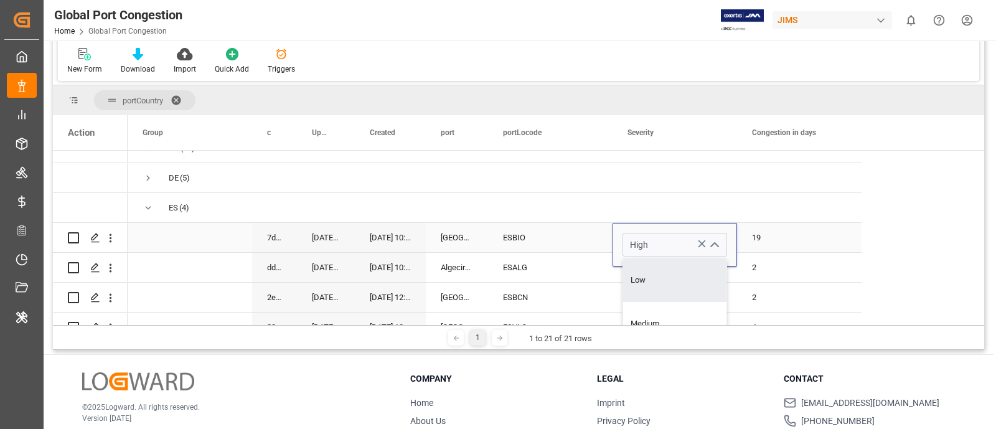
click at [683, 268] on div "Low" at bounding box center [674, 280] width 103 height 44
type input "Low"
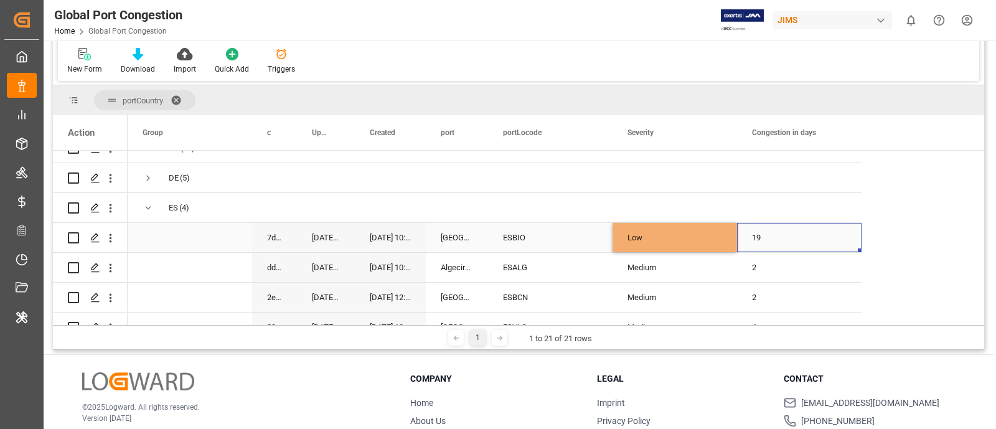
click at [753, 238] on div "19" at bounding box center [799, 237] width 125 height 29
click at [753, 238] on input "19" at bounding box center [799, 245] width 105 height 24
type input "1"
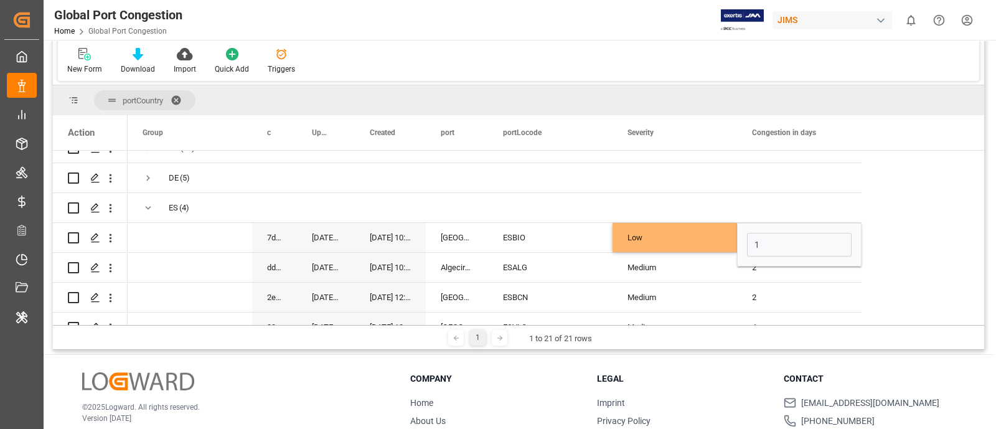
click at [658, 232] on div "Low" at bounding box center [675, 238] width 95 height 29
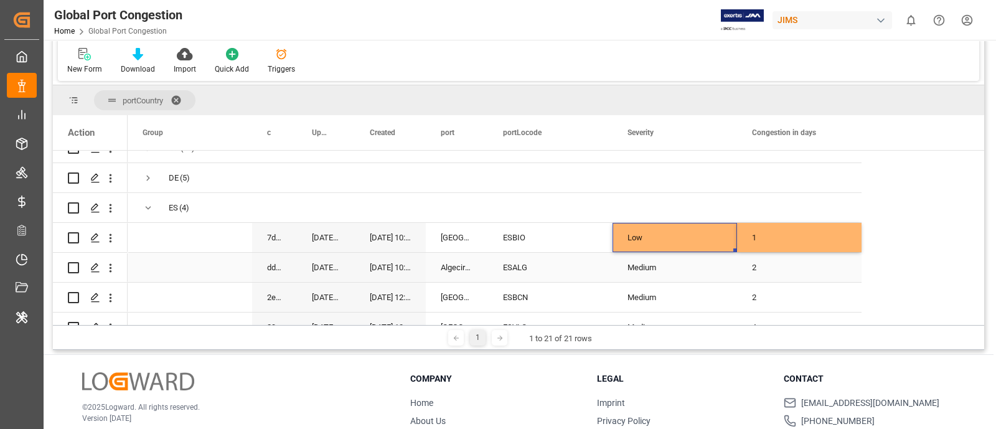
click at [546, 265] on div "ESALG" at bounding box center [550, 267] width 125 height 29
click at [551, 303] on div "ESBCN" at bounding box center [550, 297] width 125 height 29
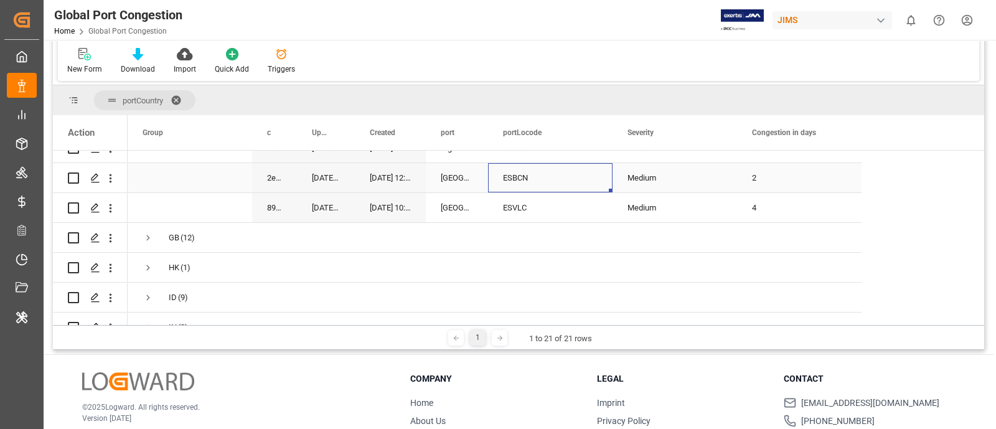
scroll to position [197, 0]
click at [754, 174] on div "2" at bounding box center [799, 176] width 125 height 29
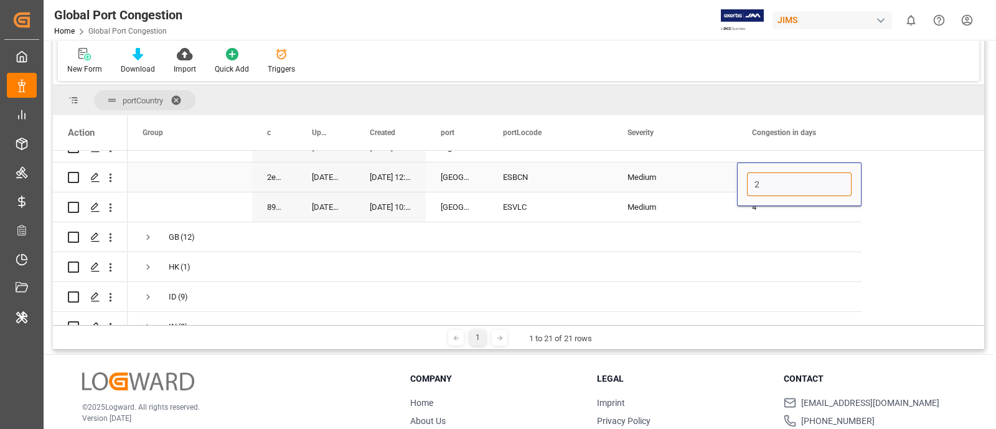
click at [754, 174] on input "2" at bounding box center [799, 184] width 105 height 24
type input "3"
click at [689, 181] on div "Medium" at bounding box center [675, 177] width 95 height 29
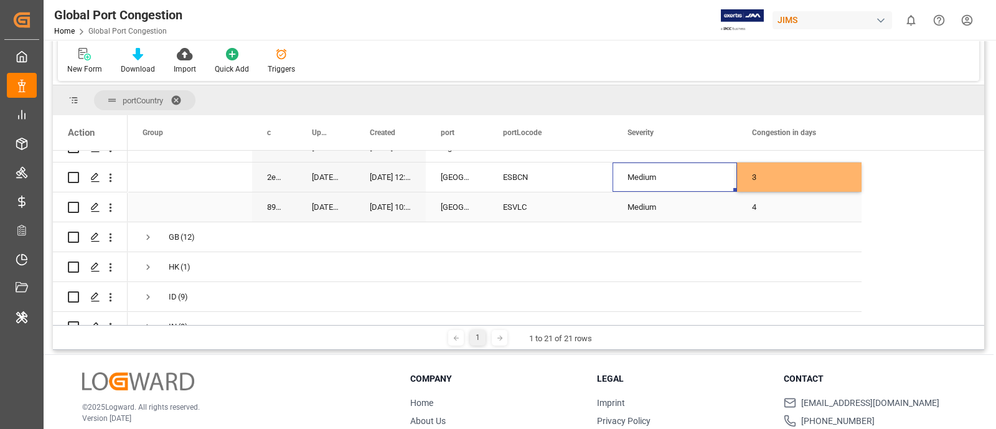
click at [517, 195] on div "ESVLC" at bounding box center [550, 206] width 125 height 29
click at [753, 201] on div "4" at bounding box center [799, 206] width 125 height 29
click at [753, 202] on input "4" at bounding box center [799, 214] width 105 height 24
type input "7"
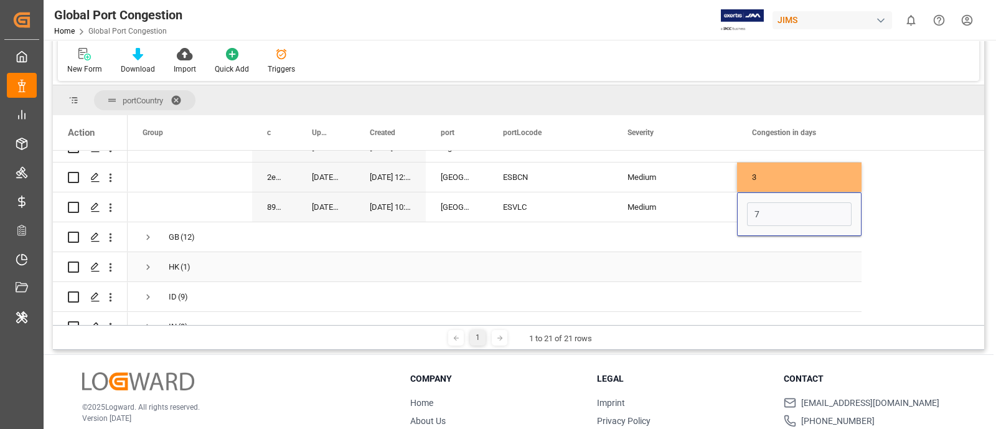
drag, startPoint x: 692, startPoint y: 260, endPoint x: 692, endPoint y: 253, distance: 6.8
click at [692, 259] on div "Press SPACE to select this row." at bounding box center [675, 266] width 125 height 29
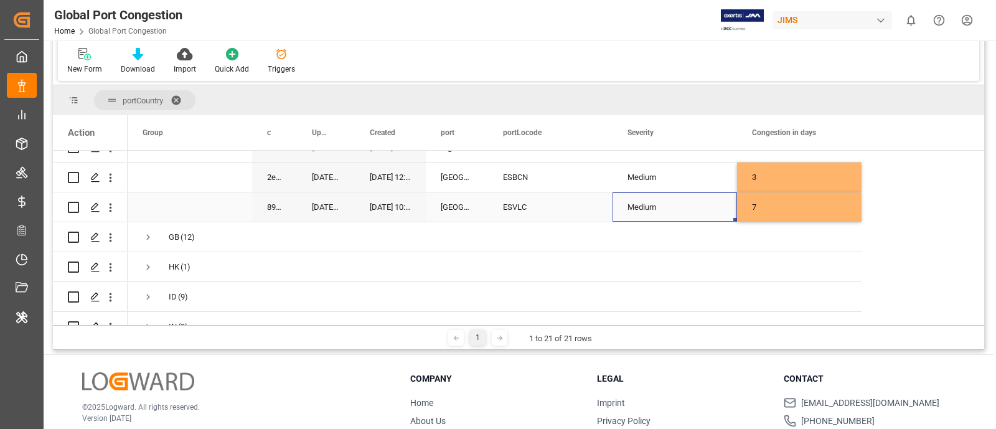
click at [703, 193] on div "Medium" at bounding box center [675, 207] width 95 height 29
click at [712, 207] on icon "open menu" at bounding box center [714, 214] width 15 height 15
click at [656, 291] on div "Medium" at bounding box center [674, 293] width 103 height 44
click at [713, 210] on icon "open menu" at bounding box center [714, 214] width 15 height 15
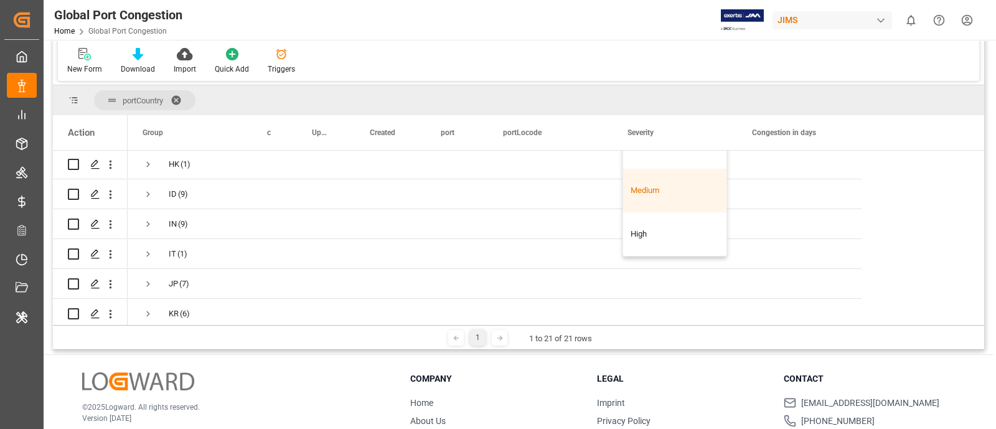
scroll to position [353, 0]
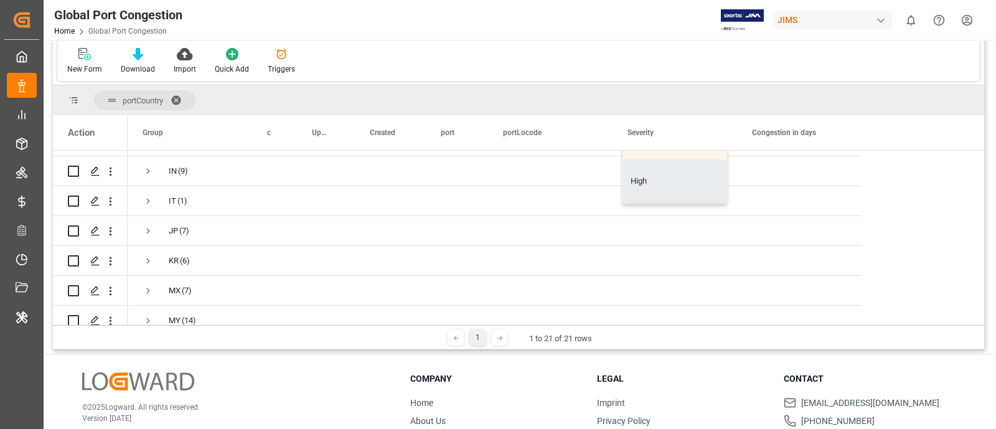
click at [657, 187] on div "High" at bounding box center [674, 181] width 103 height 44
type input "High"
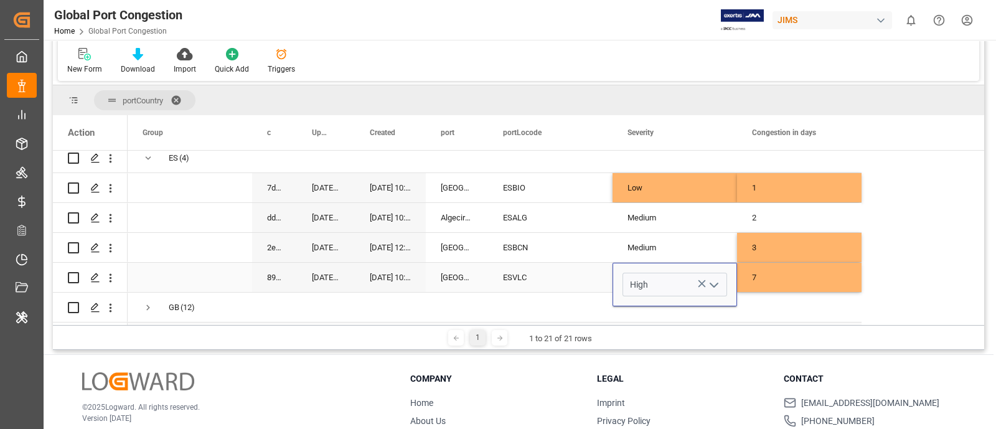
scroll to position [120, 0]
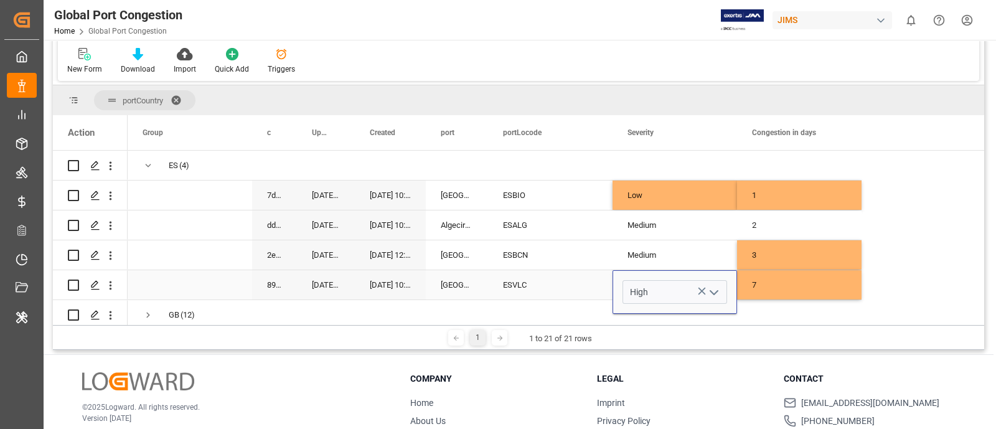
click at [569, 283] on div "ESVLC" at bounding box center [550, 284] width 125 height 29
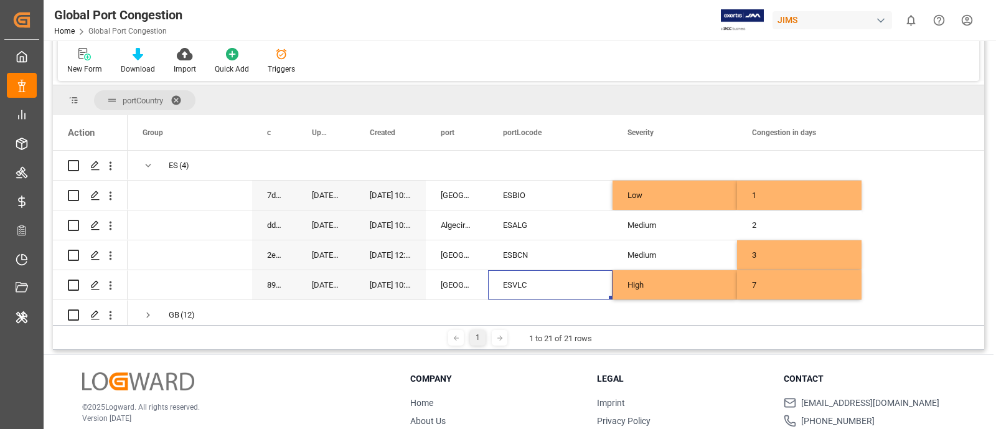
scroll to position [0, 0]
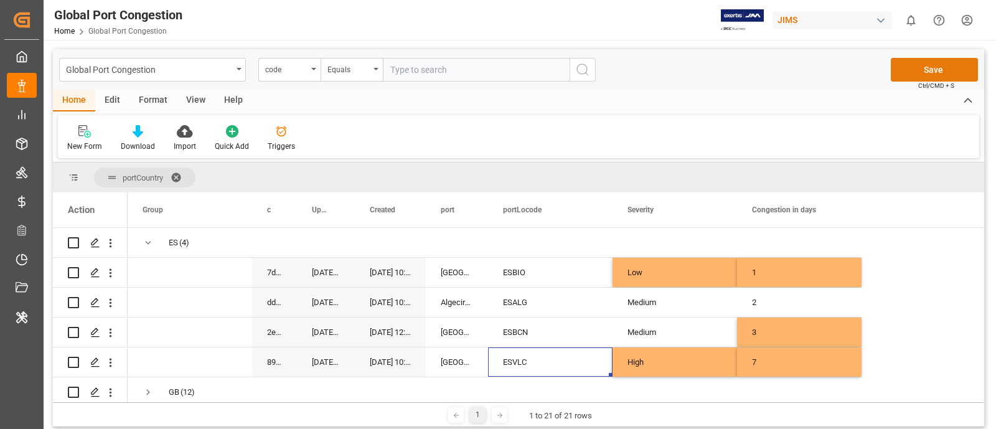
click at [796, 70] on button "Save" at bounding box center [934, 70] width 87 height 24
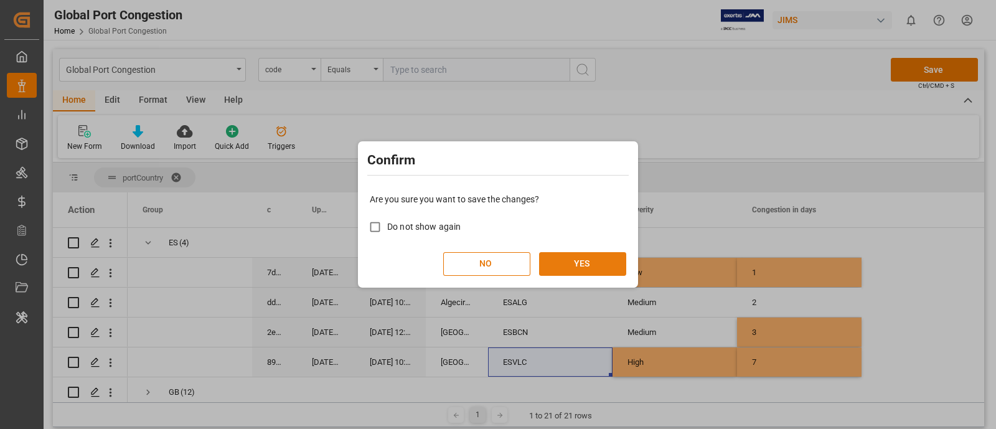
click at [604, 263] on button "YES" at bounding box center [582, 264] width 87 height 24
